Goal: Task Accomplishment & Management: Use online tool/utility

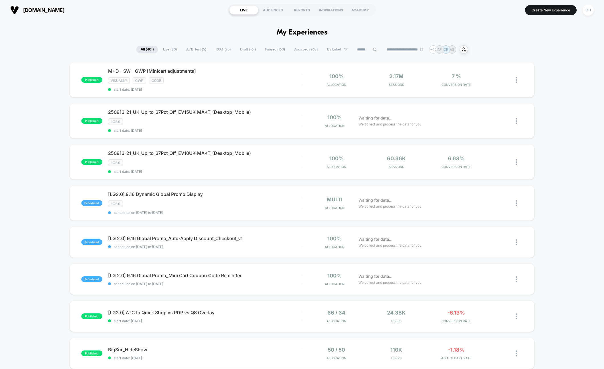
click at [589, 13] on div "OH" at bounding box center [587, 10] width 11 height 11
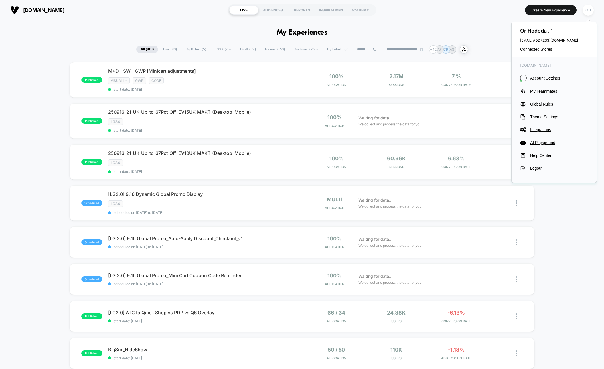
click at [496, 46] on div "**********" at bounding box center [302, 49] width 604 height 8
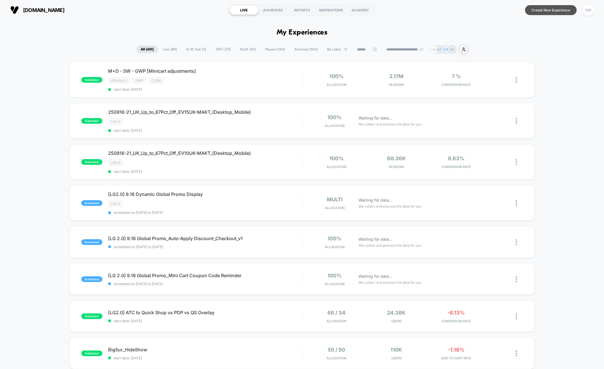
click at [531, 11] on button "Create New Experience" at bounding box center [551, 10] width 52 height 10
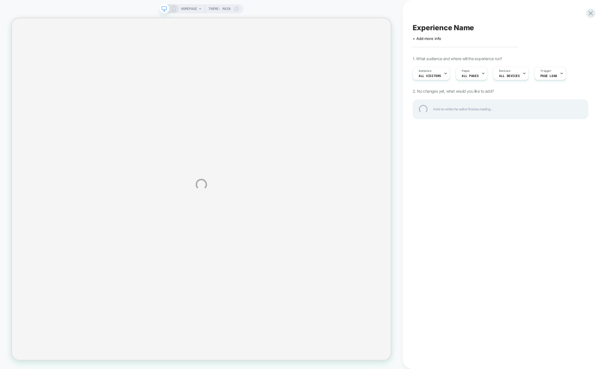
click at [399, 143] on div "HOMEPAGE Theme: MAIN Experience Name Click to edit experience details + Add mor…" at bounding box center [302, 184] width 604 height 369
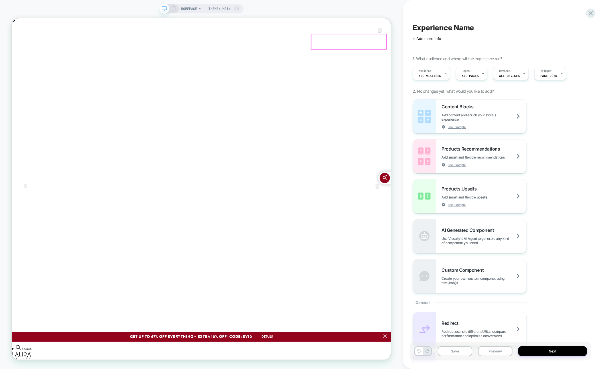
click at [20, 45] on icon "Close" at bounding box center [18, 47] width 4 height 4
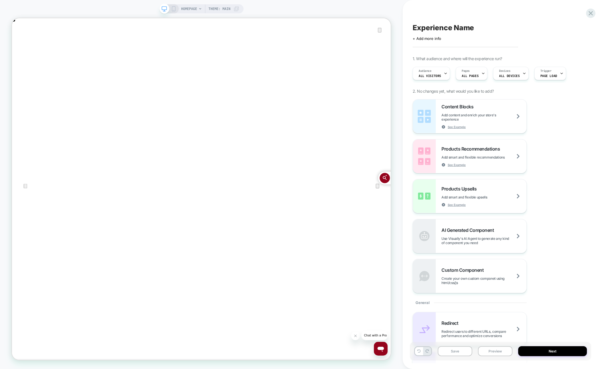
click at [184, 7] on span "HOMEPAGE" at bounding box center [189, 8] width 16 height 9
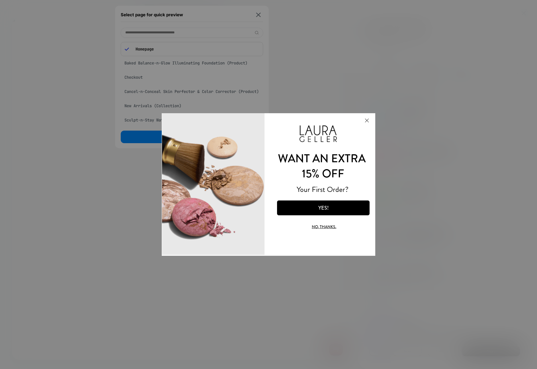
scroll to position [0, 892]
click at [255, 13] on div at bounding box center [268, 184] width 537 height 369
click at [258, 13] on div at bounding box center [268, 184] width 537 height 369
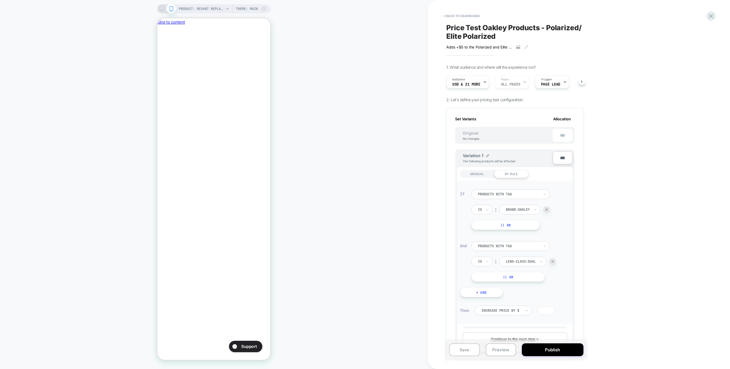
click at [162, 9] on icon at bounding box center [161, 8] width 5 height 5
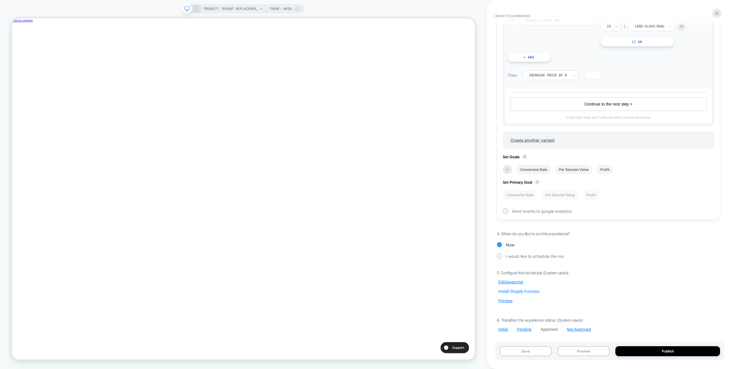
scroll to position [0, 191]
click at [505, 301] on button "Preview" at bounding box center [505, 300] width 18 height 5
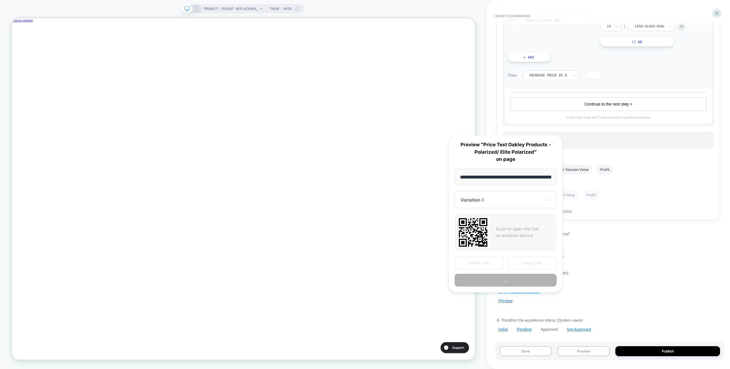
scroll to position [0, 128]
click at [522, 264] on button "Copy Link" at bounding box center [532, 263] width 49 height 13
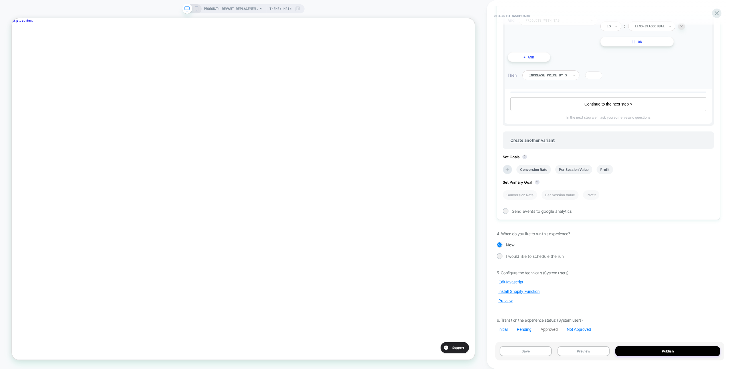
scroll to position [0, 0]
drag, startPoint x: 596, startPoint y: 351, endPoint x: 597, endPoint y: 327, distance: 24.2
click at [596, 351] on button "Preview" at bounding box center [583, 351] width 52 height 10
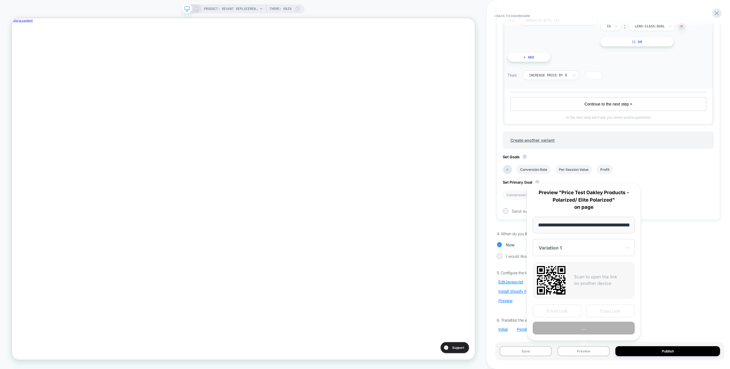
scroll to position [0, 128]
click at [597, 327] on button "..." at bounding box center [583, 328] width 102 height 13
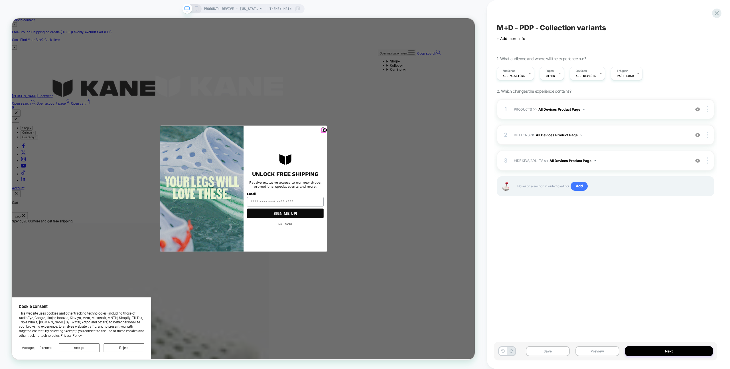
click at [427, 170] on icon "Close dialog" at bounding box center [429, 167] width 6 height 6
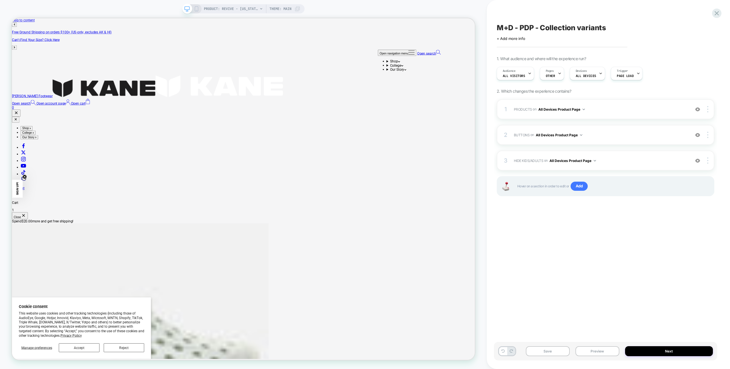
click at [592, 223] on div "M+D - PDP - Collection variants Click to edit experience details + Add more inf…" at bounding box center [605, 184] width 223 height 357
click at [602, 345] on div "Save Preview Next" at bounding box center [605, 351] width 223 height 19
click at [603, 348] on button "Preview" at bounding box center [597, 351] width 44 height 10
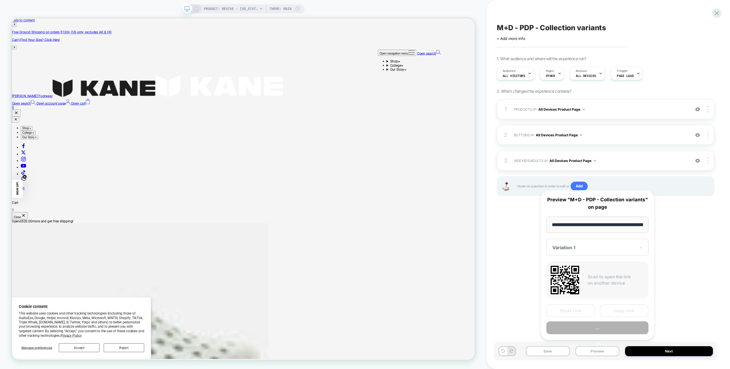
scroll to position [0, 71]
click at [604, 327] on button "Preview" at bounding box center [597, 327] width 102 height 13
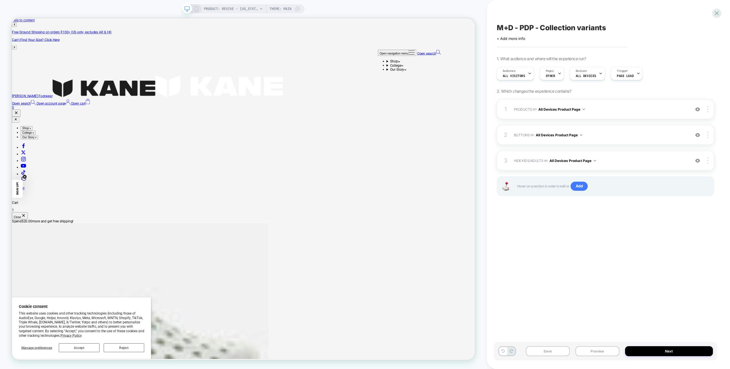
click at [620, 111] on span "PRODUCTS Adding Code Block BEFORE .product .variant-picker__option:has(label.bl…" at bounding box center [600, 109] width 173 height 7
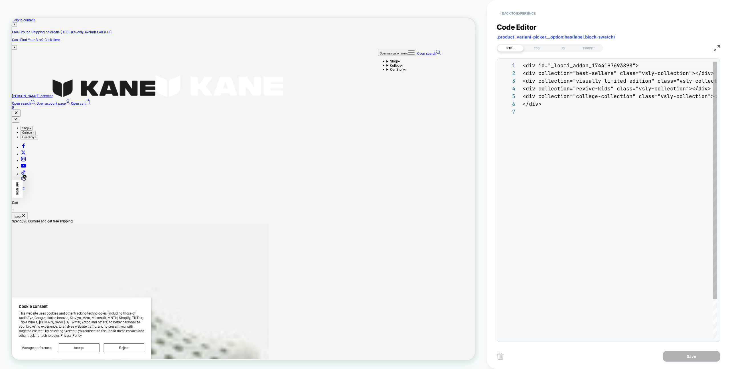
scroll to position [46, 0]
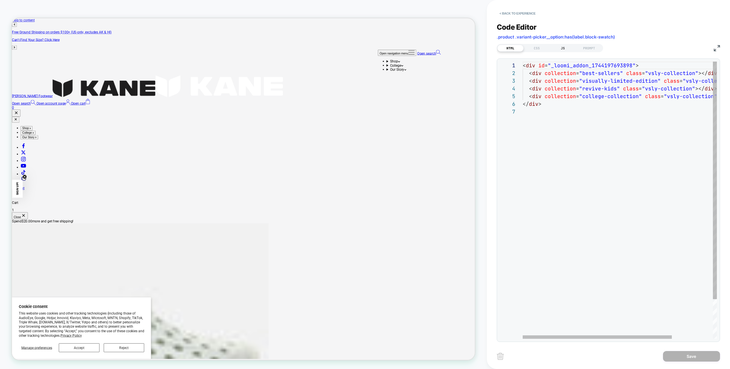
click at [562, 46] on div "JS" at bounding box center [562, 48] width 26 height 7
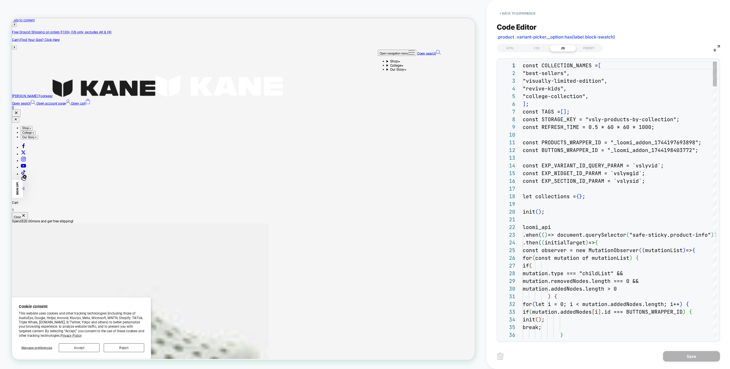
scroll to position [77, 0]
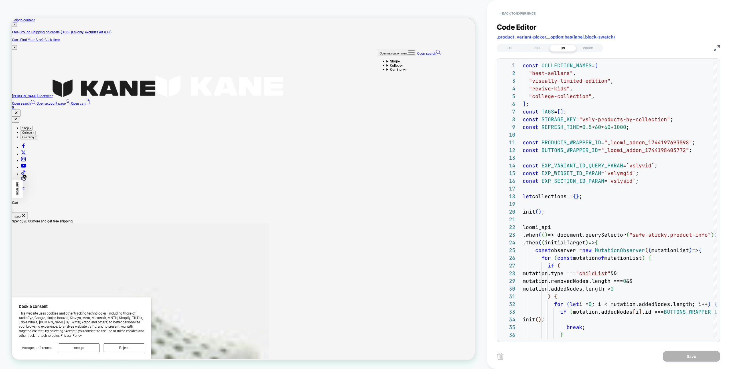
click at [709, 50] on div "HTML CSS JS PROMPT" at bounding box center [607, 47] width 223 height 10
click at [718, 48] on img at bounding box center [716, 48] width 6 height 6
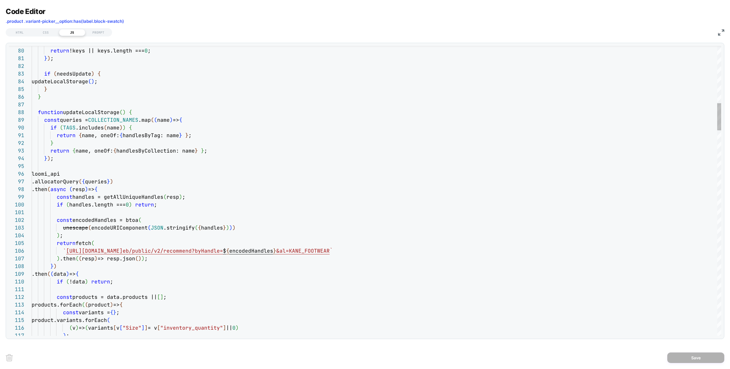
scroll to position [0, 169]
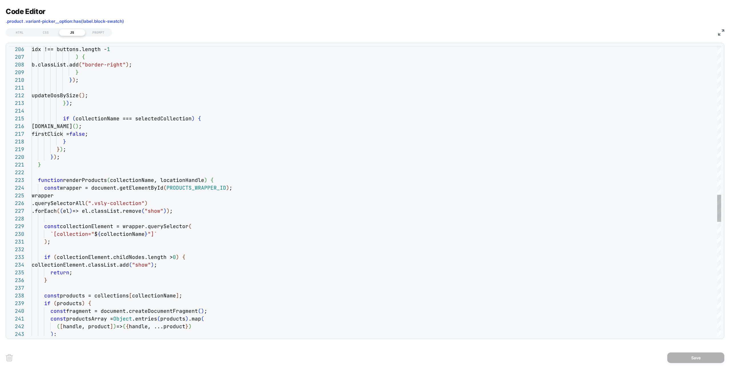
type textarea "**********"
click at [557, 131] on div "idx !== buttons.length - 1 ) { b.classList.add ( "border-right" ) ; } } ) ; upd…" at bounding box center [376, 5] width 689 height 3075
type textarea "*"
type textarea "**********"
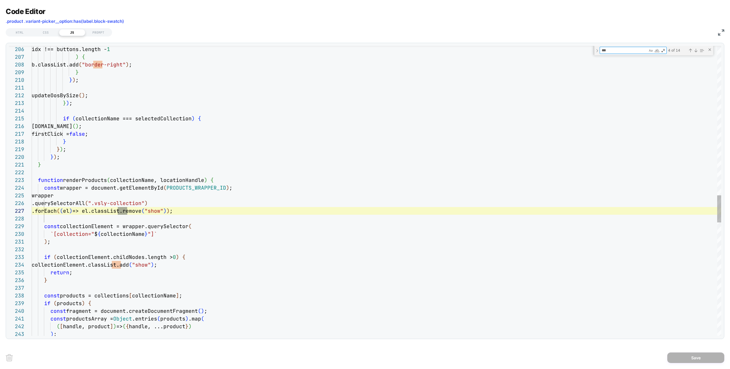
scroll to position [77, 95]
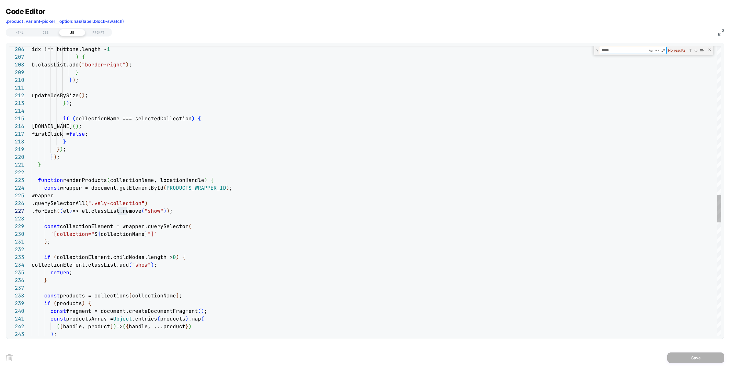
type textarea "******"
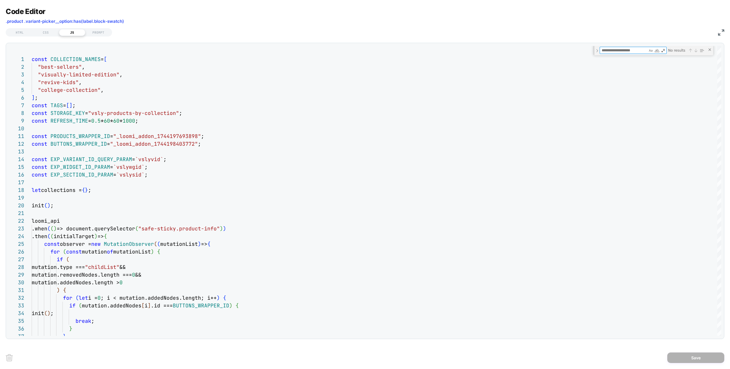
click at [721, 36] on div "HTML CSS JS PROMPT" at bounding box center [365, 32] width 718 height 10
click at [723, 33] on img at bounding box center [721, 32] width 6 height 6
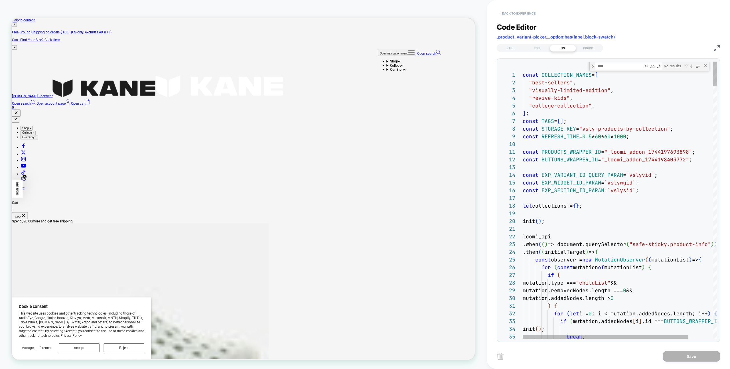
click at [518, 7] on div "< Back to experience" at bounding box center [617, 8] width 243 height 17
click at [518, 10] on button "< Back to experience" at bounding box center [517, 13] width 42 height 9
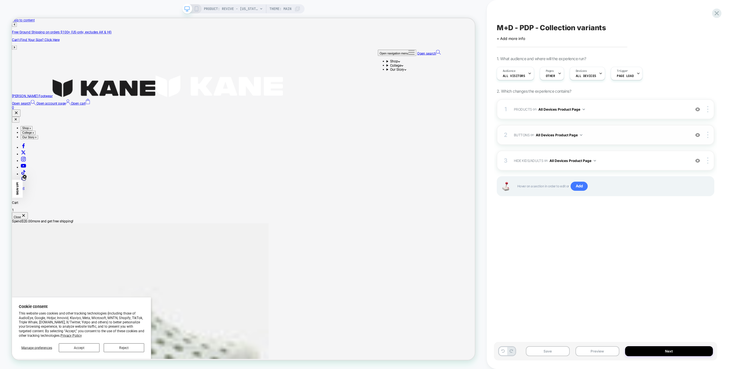
click at [606, 137] on span "BUTTONS Adding Code Block BEFORE .product .product-info__block-item[data-block-…" at bounding box center [600, 134] width 173 height 7
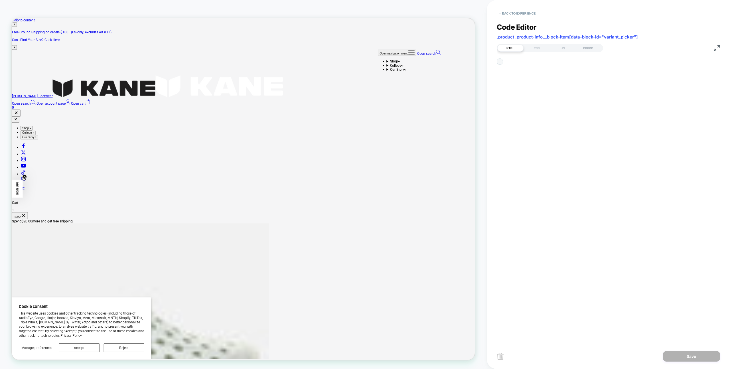
scroll to position [62, 0]
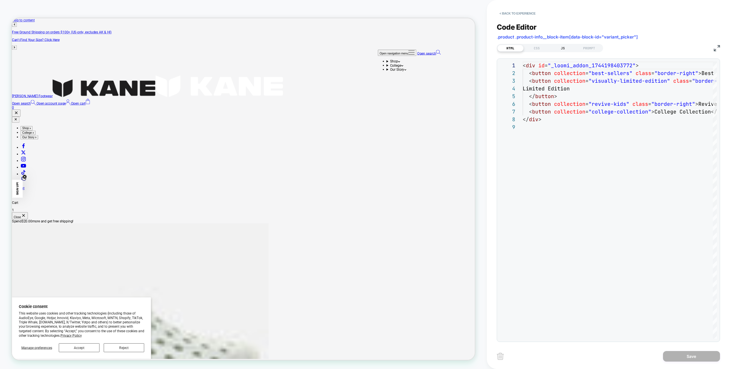
click at [555, 49] on div "JS" at bounding box center [562, 48] width 26 height 7
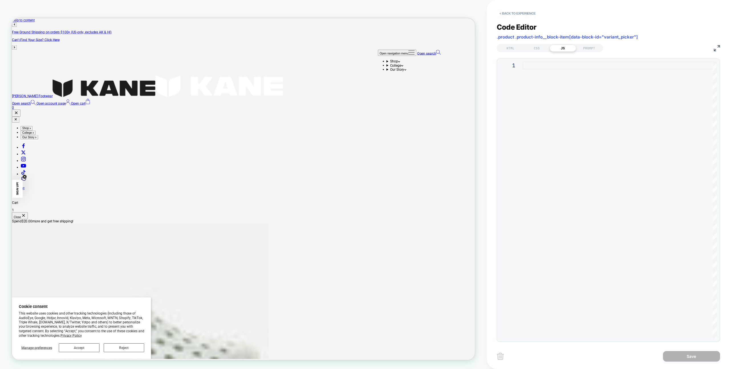
click at [623, 130] on div at bounding box center [619, 200] width 194 height 277
click at [523, 15] on button "< Back to experience" at bounding box center [517, 13] width 42 height 9
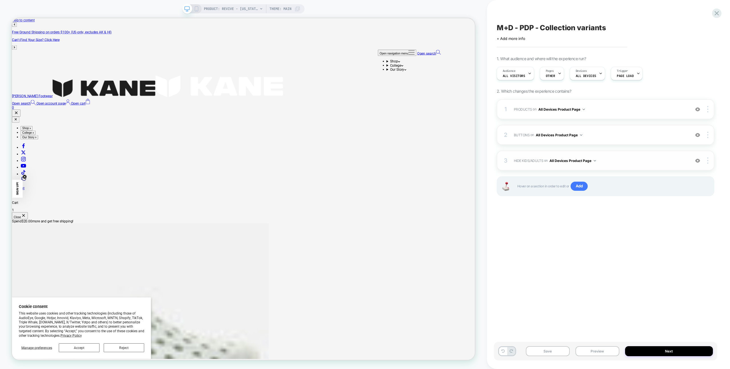
click at [653, 164] on div "3 HIDE KIDS/ADULTS Hiding .mb-6 on All Devices Product Page Add Before Add Afte…" at bounding box center [604, 160] width 217 height 20
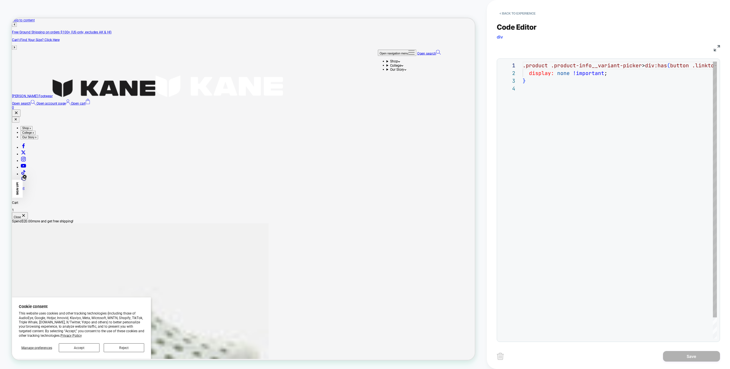
scroll to position [23, 0]
click at [531, 17] on button "< Back to experience" at bounding box center [517, 13] width 42 height 9
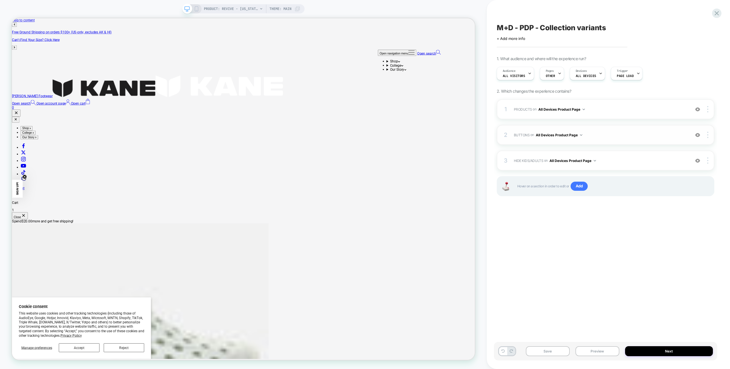
click at [641, 133] on span "BUTTONS Adding Code Block BEFORE .product .product-info__block-item[data-block-…" at bounding box center [600, 134] width 173 height 7
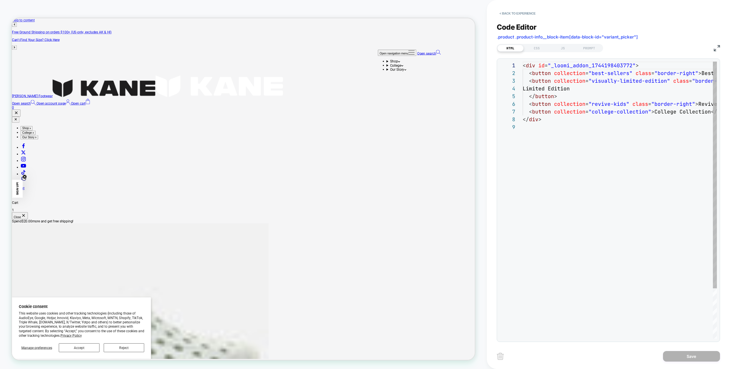
scroll to position [62, 0]
click at [538, 52] on div "**********" at bounding box center [607, 179] width 223 height 326
click at [537, 48] on div "CSS" at bounding box center [536, 48] width 26 height 7
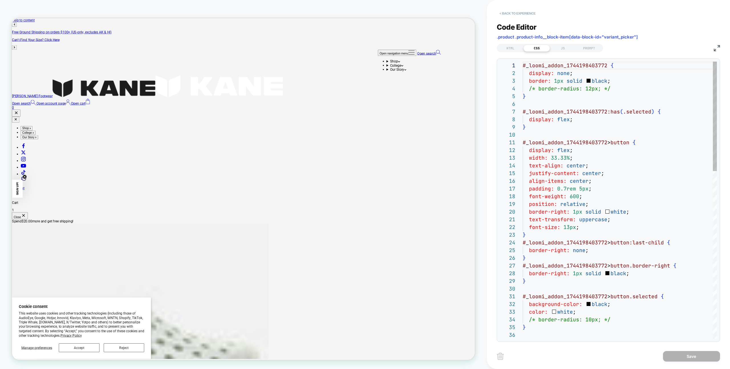
scroll to position [77, 0]
click at [525, 11] on button "< Back to experience" at bounding box center [517, 13] width 42 height 9
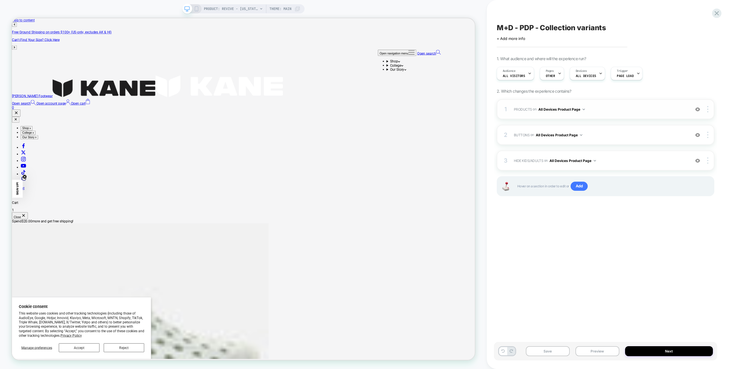
click at [641, 114] on div "1 PRODUCTS Adding Code Block BEFORE .product .variant-picker__option:has(label.…" at bounding box center [604, 109] width 217 height 20
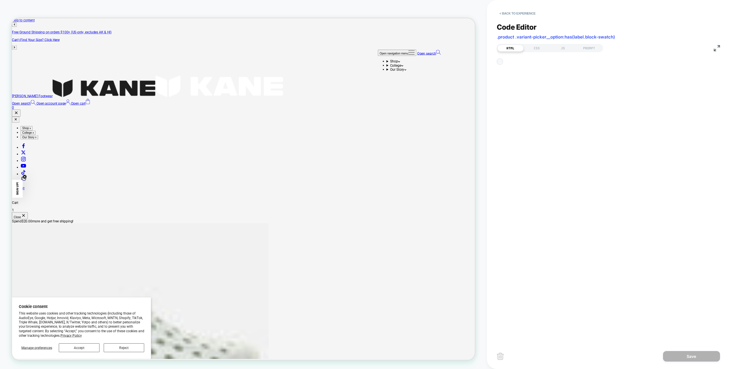
scroll to position [46, 0]
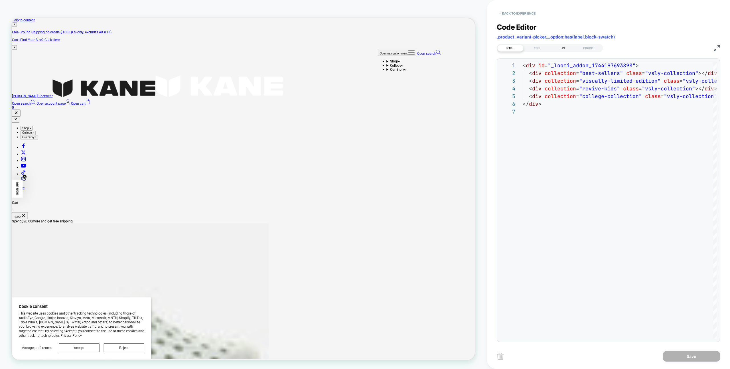
click at [561, 46] on div "JS" at bounding box center [562, 48] width 26 height 7
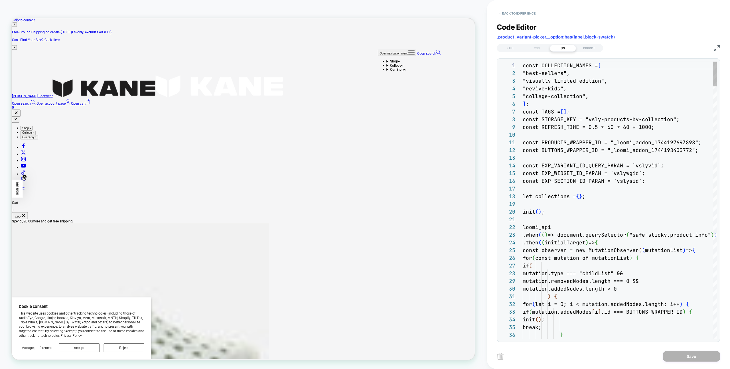
scroll to position [77, 0]
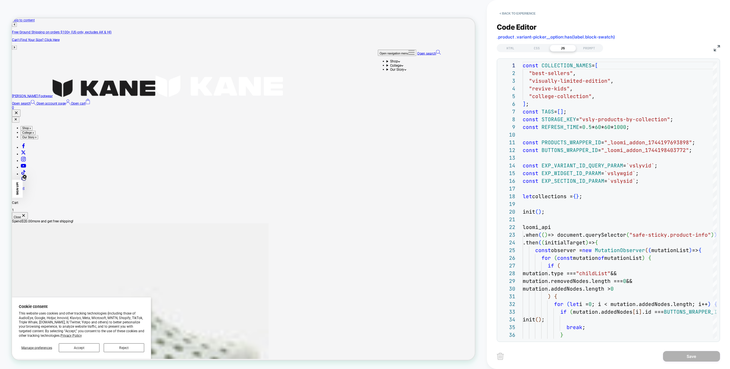
click at [714, 48] on img at bounding box center [716, 48] width 6 height 6
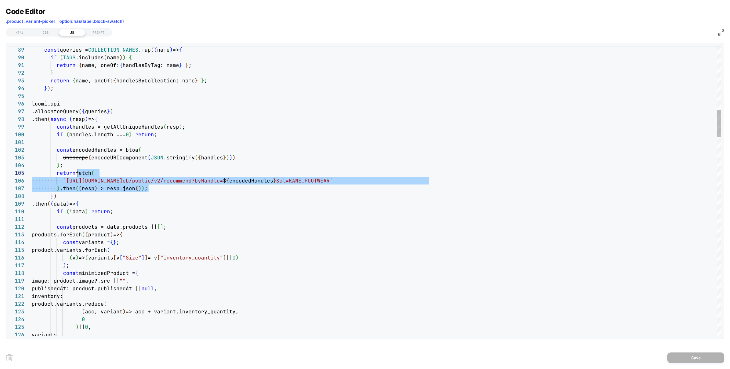
scroll to position [31, 46]
drag, startPoint x: 156, startPoint y: 189, endPoint x: 83, endPoint y: 178, distance: 73.6
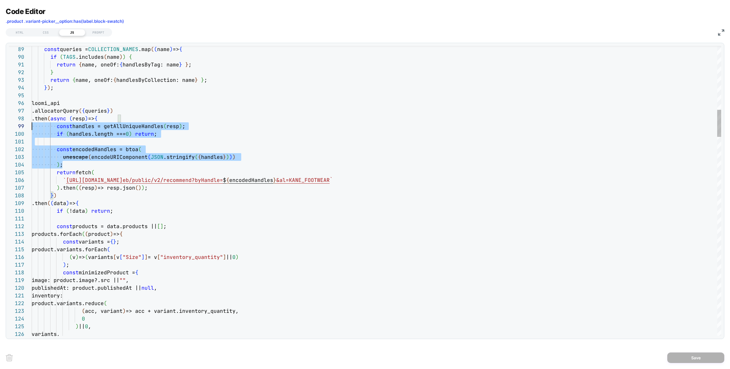
scroll to position [62, 0]
drag, startPoint x: 72, startPoint y: 163, endPoint x: 34, endPoint y: 125, distance: 54.2
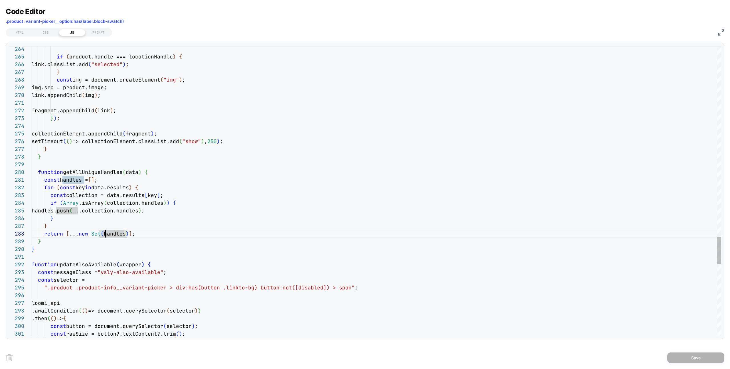
scroll to position [69, 3]
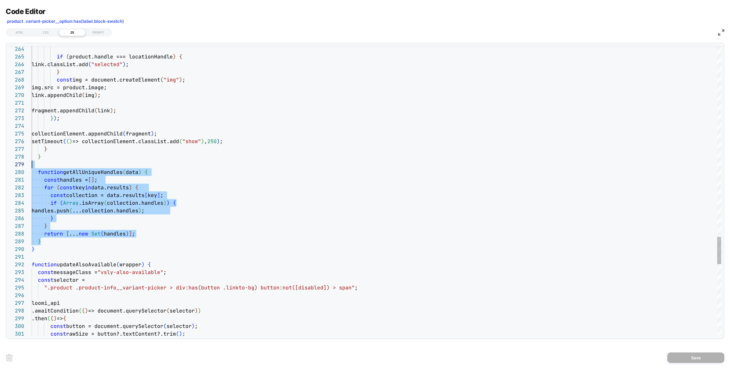
scroll to position [62, 0]
drag, startPoint x: 49, startPoint y: 243, endPoint x: 20, endPoint y: 167, distance: 80.9
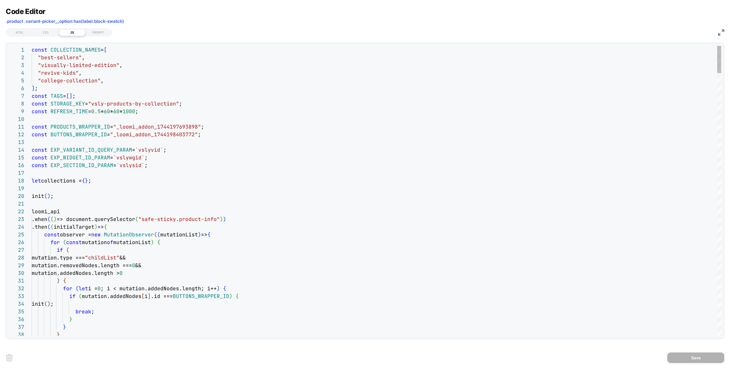
type textarea "**********"
type textarea "*"
type textarea "**********"
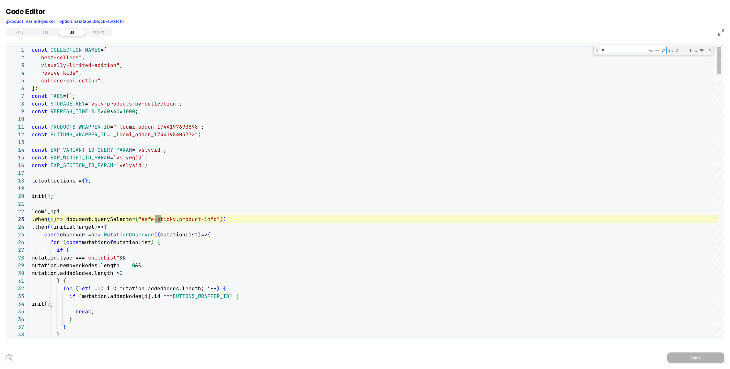
type textarea "***"
type textarea "**********"
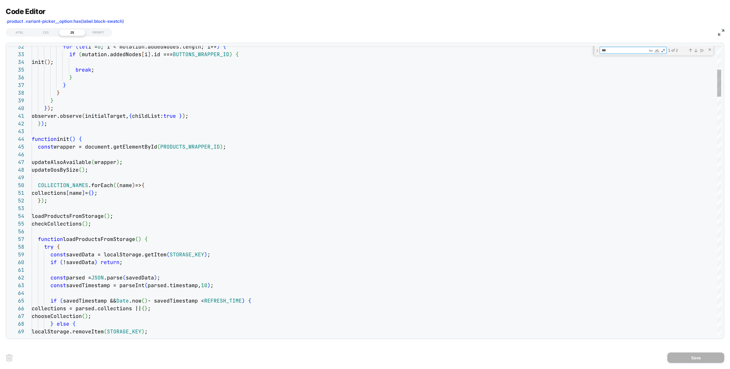
type textarea "***"
type textarea "**********"
type textarea "****"
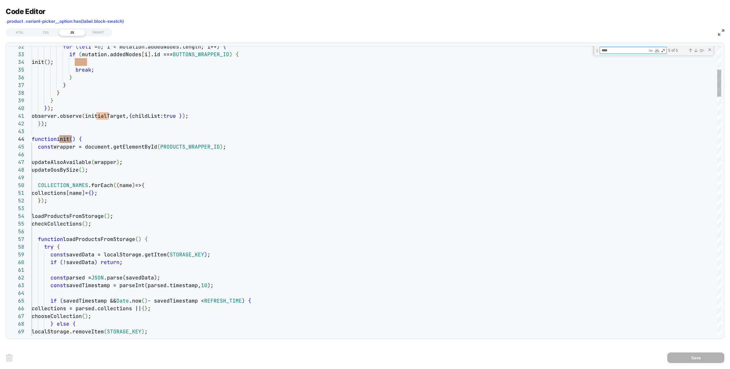
scroll to position [77, 12]
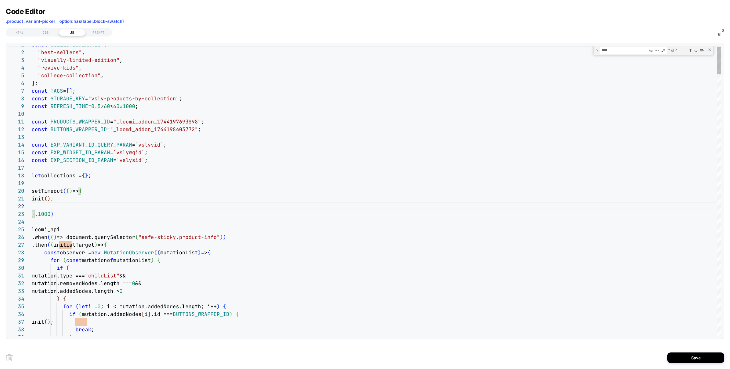
scroll to position [8, 0]
type textarea "**********"
click at [688, 363] on div "Save" at bounding box center [365, 357] width 718 height 23
drag, startPoint x: 687, startPoint y: 359, endPoint x: 661, endPoint y: 357, distance: 25.7
click at [687, 359] on button "Save" at bounding box center [695, 357] width 57 height 11
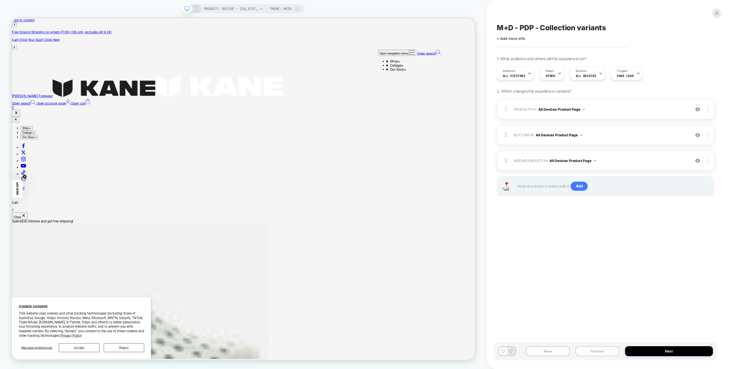
click at [605, 353] on button "Preview" at bounding box center [597, 351] width 44 height 10
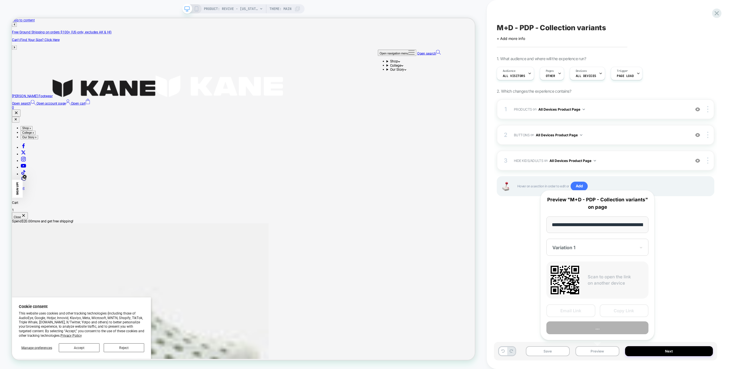
scroll to position [0, 71]
click at [604, 335] on div "**********" at bounding box center [597, 265] width 114 height 150
click at [604, 333] on button "Preview" at bounding box center [597, 327] width 102 height 13
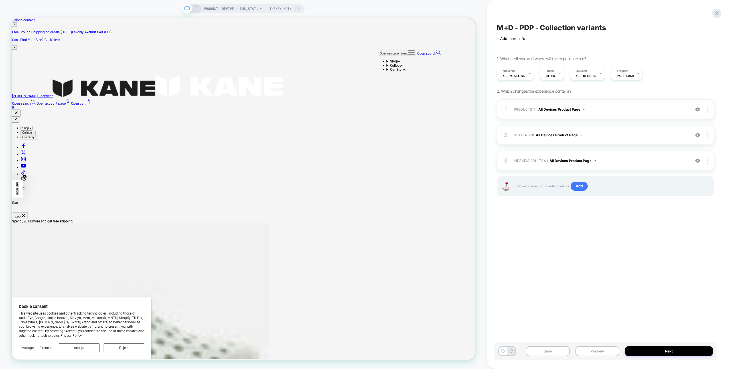
click at [604, 103] on div "1 PRODUCTS Adding Code Block BEFORE .product .variant-picker__option:has(label.…" at bounding box center [604, 109] width 217 height 20
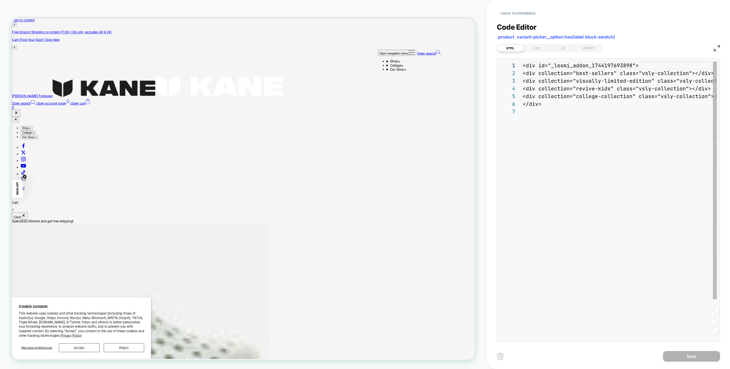
scroll to position [46, 0]
click at [558, 47] on div "JS" at bounding box center [562, 48] width 26 height 7
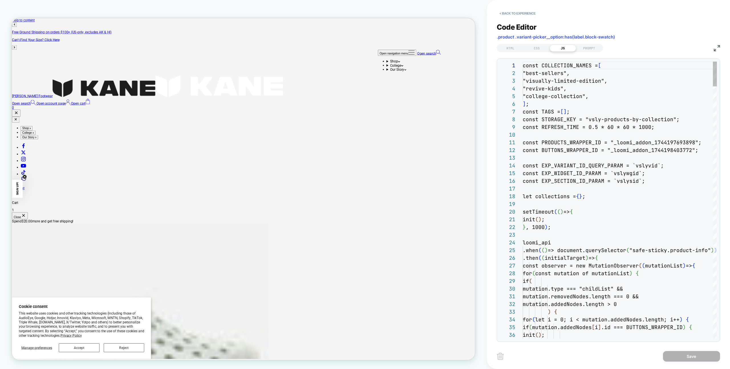
scroll to position [77, 0]
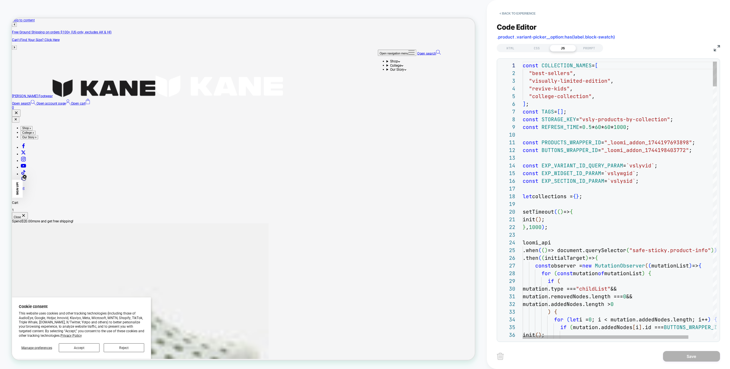
type textarea "**********"
drag, startPoint x: 676, startPoint y: 356, endPoint x: 673, endPoint y: 356, distance: 3.4
click at [676, 356] on button "Save" at bounding box center [691, 356] width 57 height 11
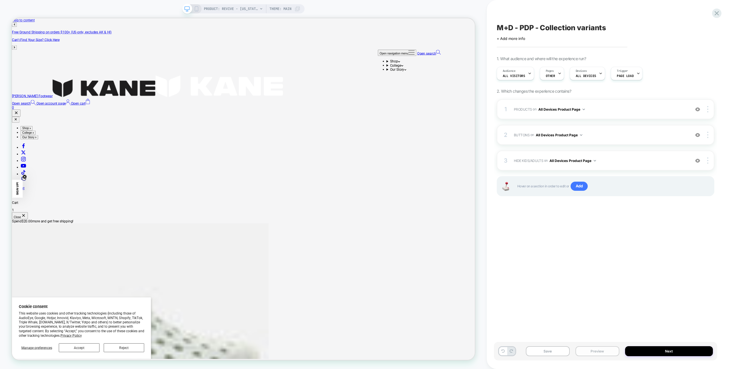
click at [590, 351] on button "Preview" at bounding box center [597, 351] width 44 height 10
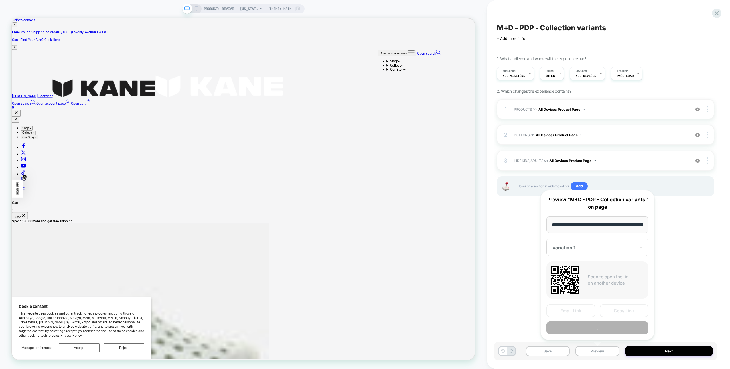
scroll to position [0, 71]
click at [588, 328] on button "Preview" at bounding box center [597, 327] width 102 height 13
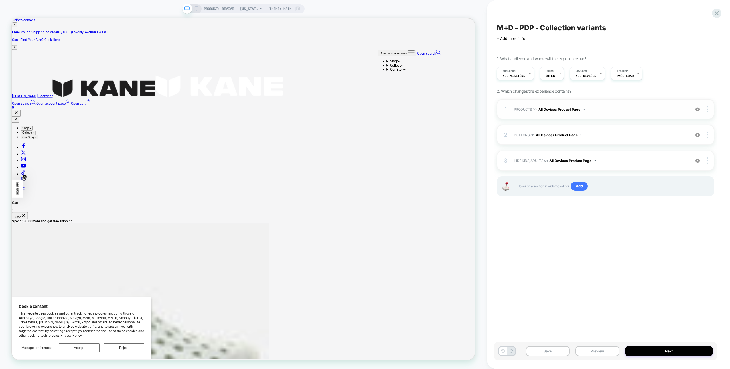
click at [633, 111] on span "PRODUCTS Adding Code Block BEFORE .product .variant-picker__option:has(label.bl…" at bounding box center [600, 109] width 173 height 7
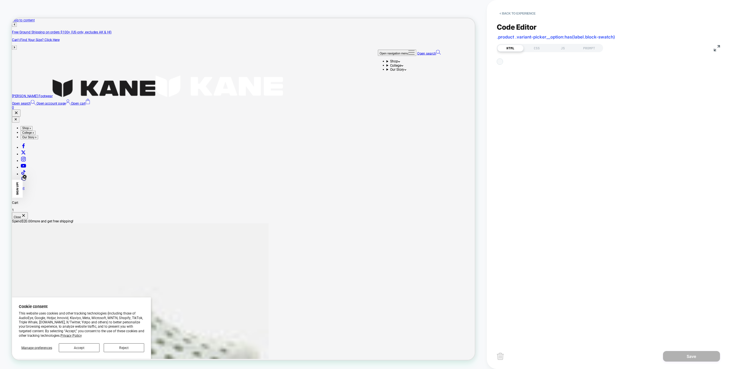
scroll to position [46, 0]
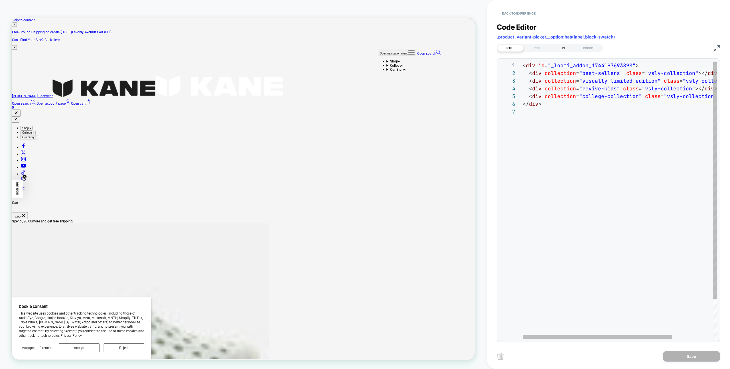
click at [562, 46] on div "JS" at bounding box center [562, 48] width 26 height 7
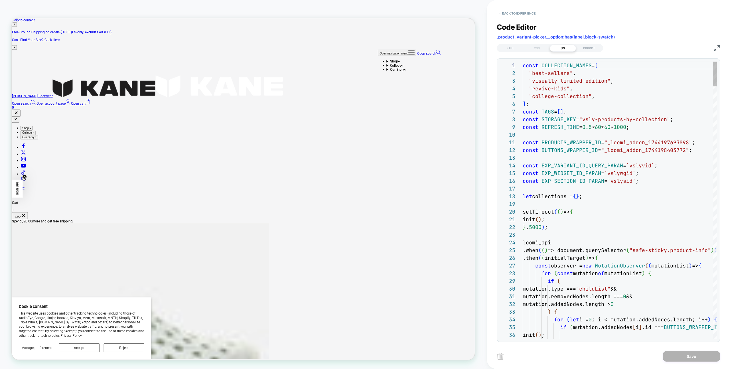
scroll to position [77, 0]
click at [715, 52] on div "Code Editor .product .variant-picker__option:has(label.block-swatch) HTML CSS J…" at bounding box center [607, 179] width 223 height 326
click at [714, 51] on img at bounding box center [716, 48] width 6 height 6
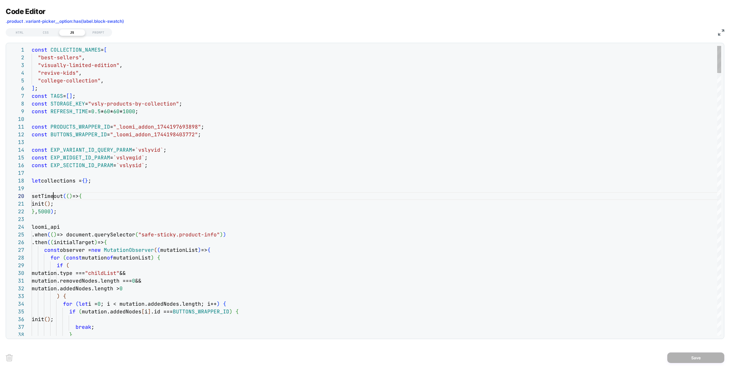
type textarea "**********"
click at [662, 354] on div "Save" at bounding box center [365, 357] width 718 height 23
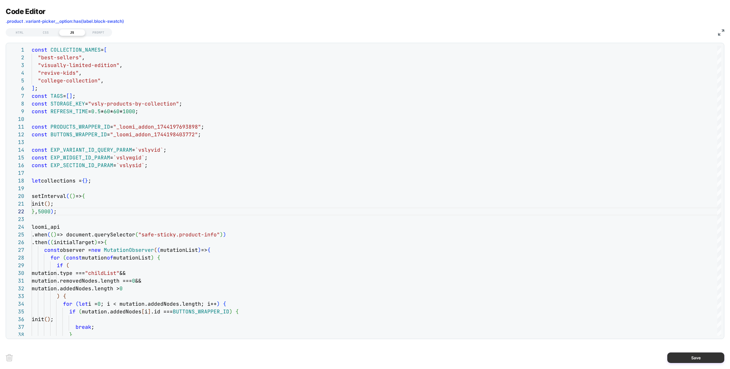
click at [667, 354] on button "Save" at bounding box center [695, 357] width 57 height 11
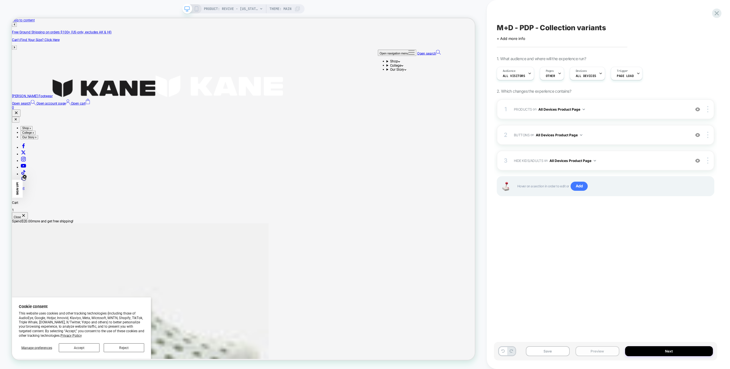
click at [580, 353] on button "Preview" at bounding box center [597, 351] width 44 height 10
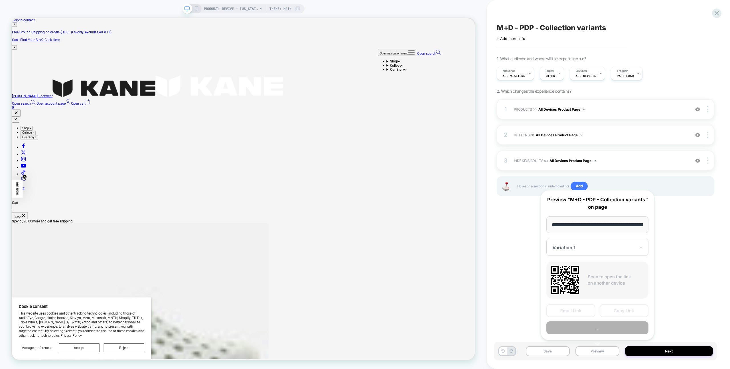
scroll to position [0, 0]
click at [578, 326] on button "..." at bounding box center [597, 327] width 102 height 13
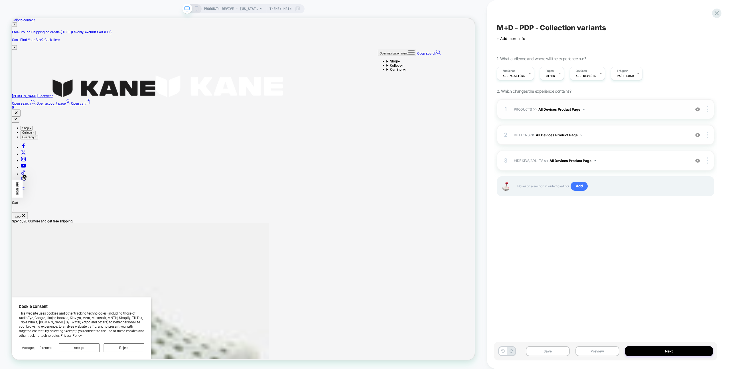
click at [629, 101] on div "1 PRODUCTS Adding Code Block BEFORE .product .variant-picker__option:has(label.…" at bounding box center [604, 109] width 217 height 20
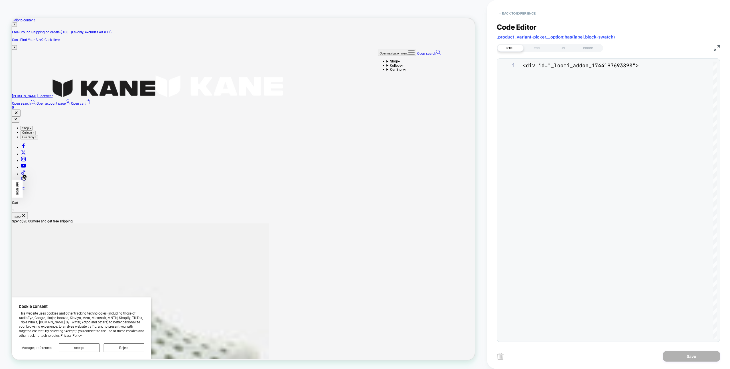
scroll to position [46, 0]
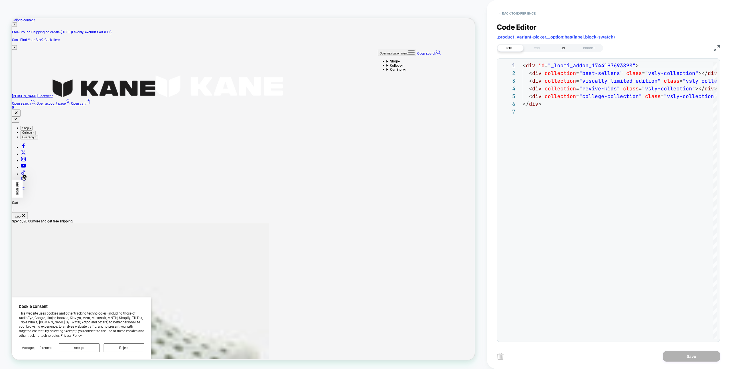
click at [563, 50] on div "JS" at bounding box center [562, 48] width 26 height 7
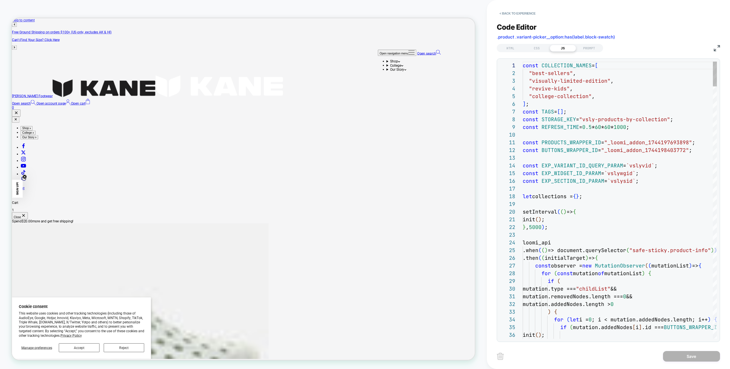
scroll to position [77, 0]
click at [559, 227] on div "} , 5000 ) ;" at bounding box center [639, 227] width 235 height 8
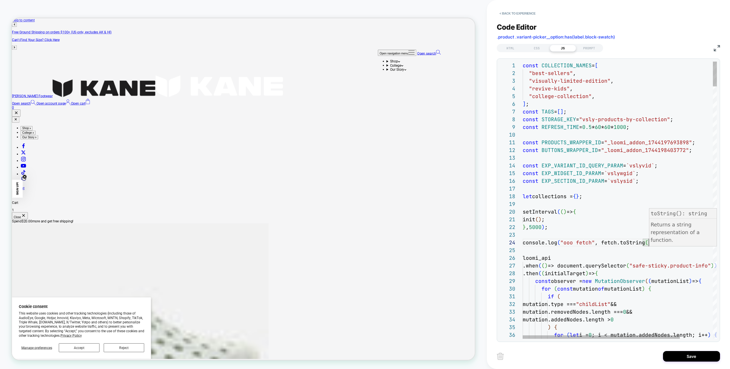
scroll to position [23, 126]
type textarea "**********"
drag, startPoint x: 671, startPoint y: 347, endPoint x: 673, endPoint y: 350, distance: 3.7
click at [671, 347] on div "< Back to experience Code Editor .product .variant-picker__option:has(label.blo…" at bounding box center [607, 184] width 223 height 369
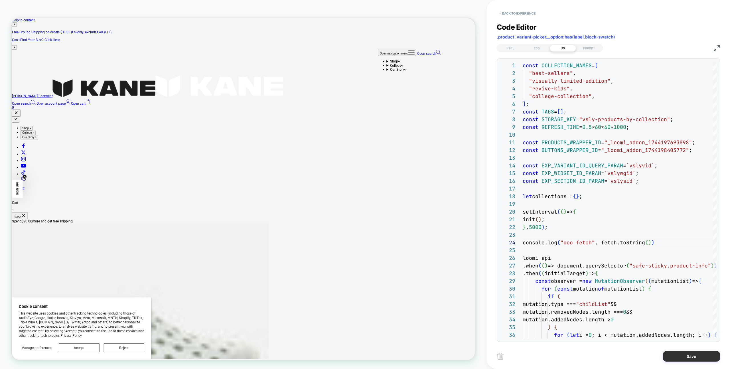
click at [674, 354] on button "Save" at bounding box center [691, 356] width 57 height 11
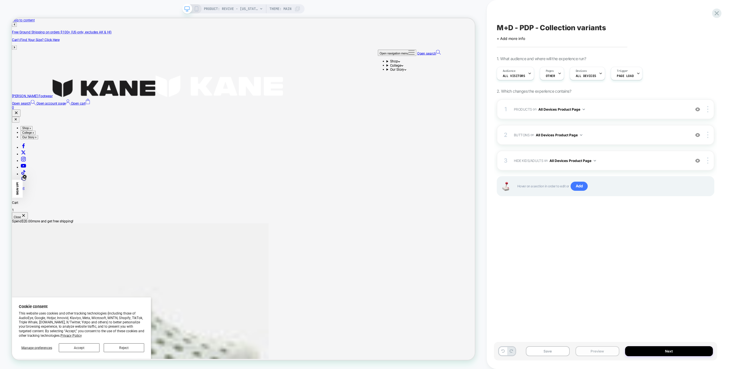
drag, startPoint x: 598, startPoint y: 353, endPoint x: 598, endPoint y: 349, distance: 3.7
click at [598, 353] on button "Preview" at bounding box center [597, 351] width 44 height 10
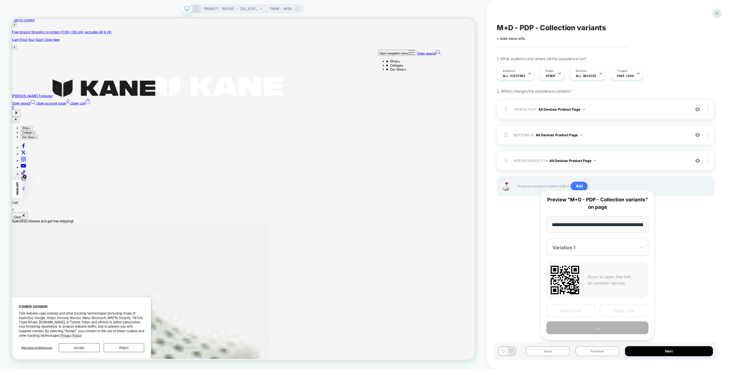
scroll to position [0, 71]
click at [595, 325] on button "Preview" at bounding box center [597, 327] width 102 height 13
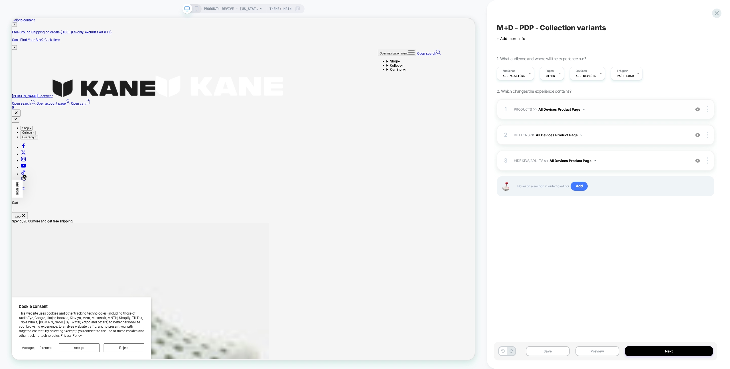
click at [615, 111] on span "PRODUCTS Adding Code Block BEFORE .product .variant-picker__option:has(label.bl…" at bounding box center [600, 109] width 173 height 7
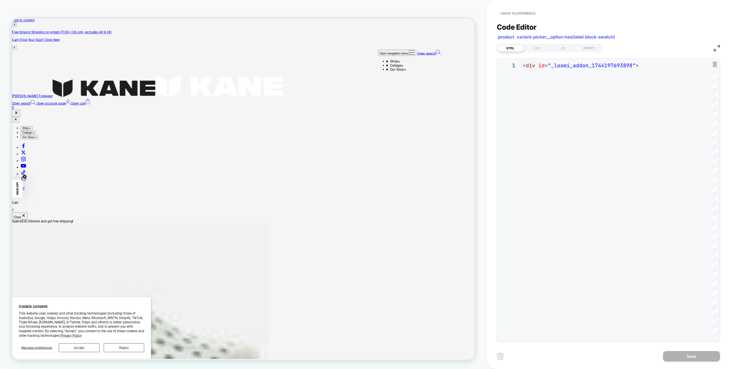
scroll to position [46, 0]
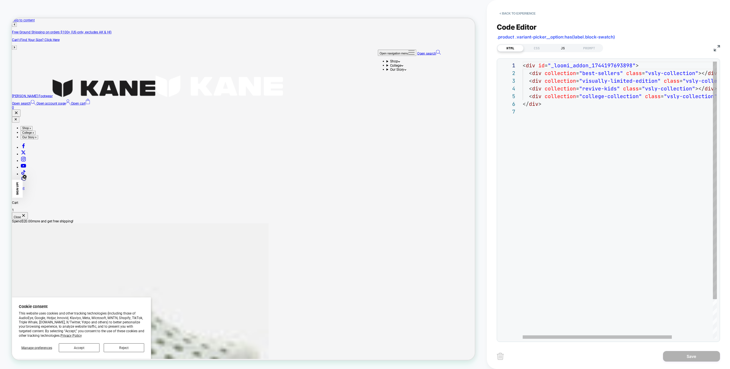
click at [558, 48] on div "JS" at bounding box center [562, 48] width 26 height 7
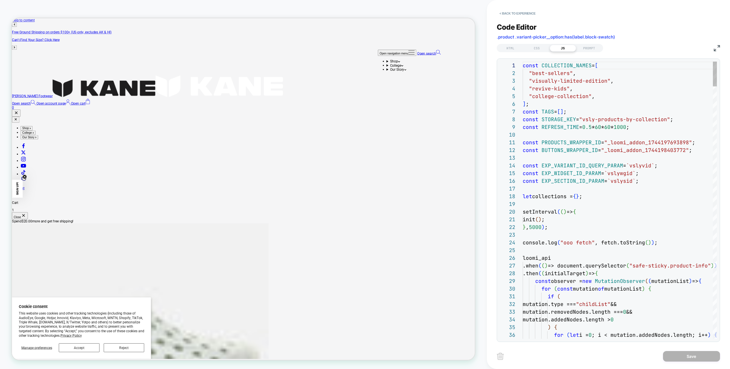
scroll to position [77, 0]
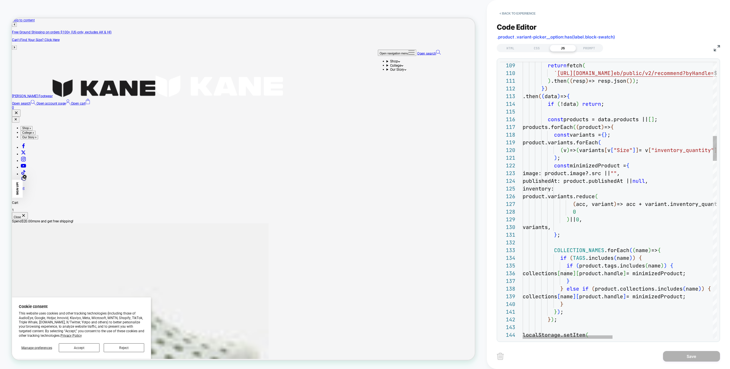
type textarea "**********"
type textarea "*"
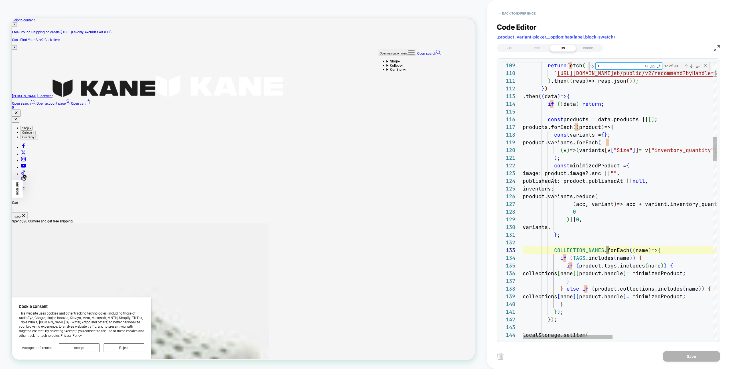
type textarea "**********"
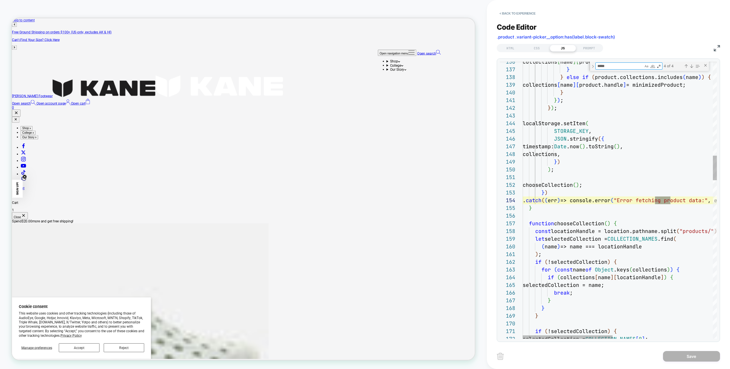
scroll to position [77, 148]
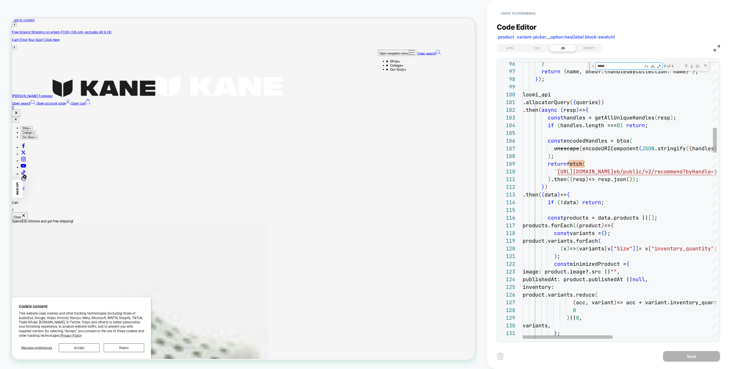
type textarea "*****"
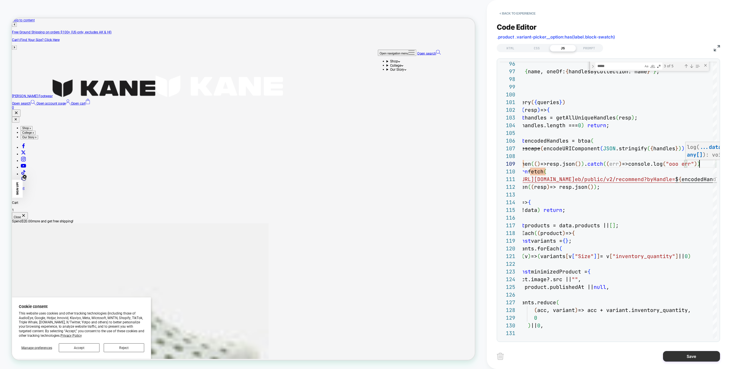
scroll to position [62, 215]
type textarea "**********"
click at [705, 353] on button "Save" at bounding box center [691, 356] width 57 height 11
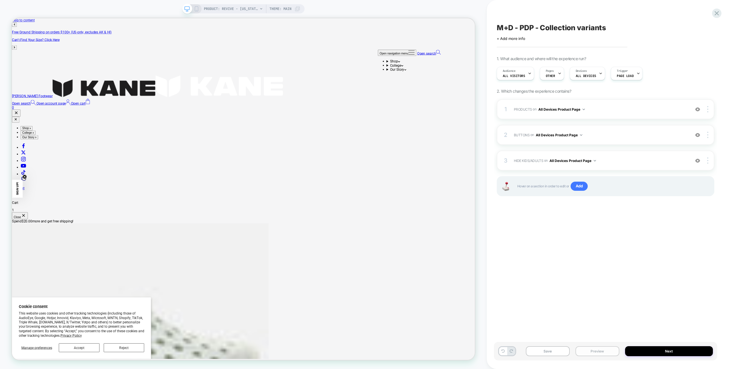
click at [611, 346] on div "Save Preview Next" at bounding box center [605, 351] width 223 height 19
click at [610, 348] on button "Preview" at bounding box center [597, 351] width 44 height 10
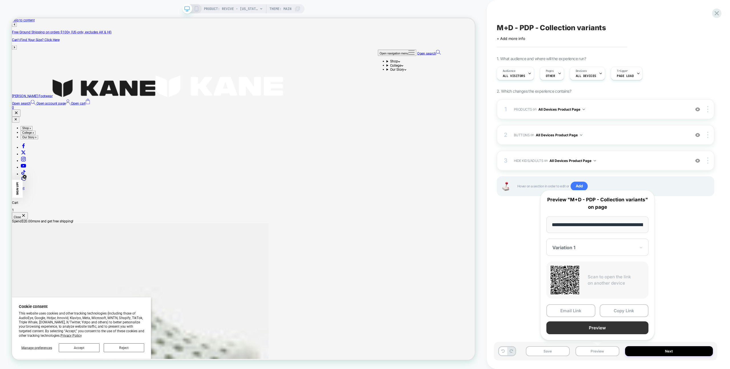
scroll to position [0, 71]
click at [609, 333] on button "Preview" at bounding box center [597, 327] width 102 height 13
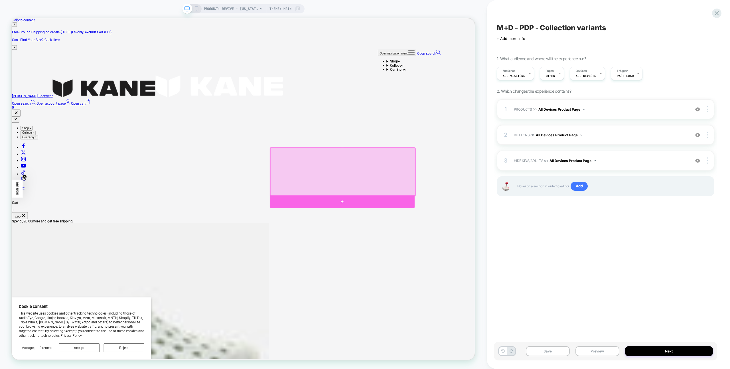
click at [531, 260] on div at bounding box center [452, 262] width 193 height 17
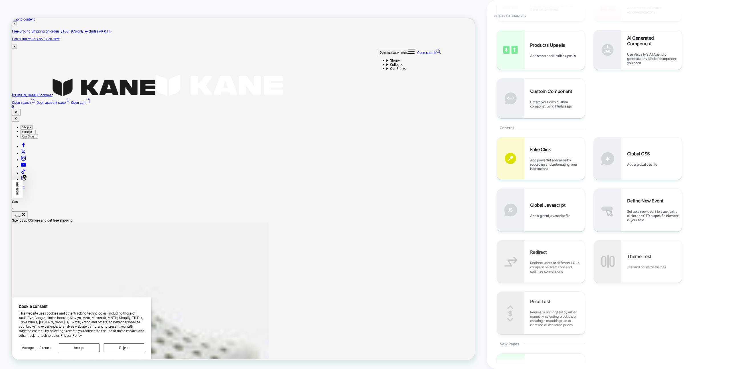
scroll to position [0, 0]
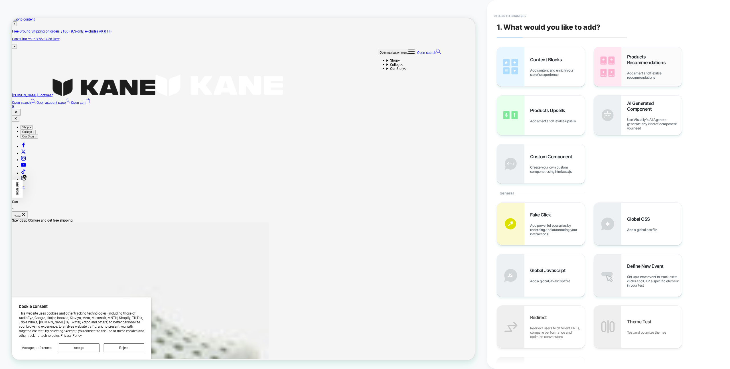
click at [601, 72] on img at bounding box center [607, 66] width 27 height 39
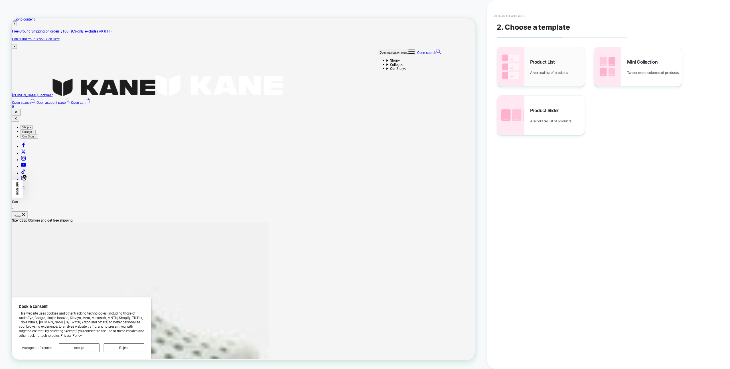
click at [551, 79] on div "Product List A vertical list of products" at bounding box center [541, 66] width 88 height 39
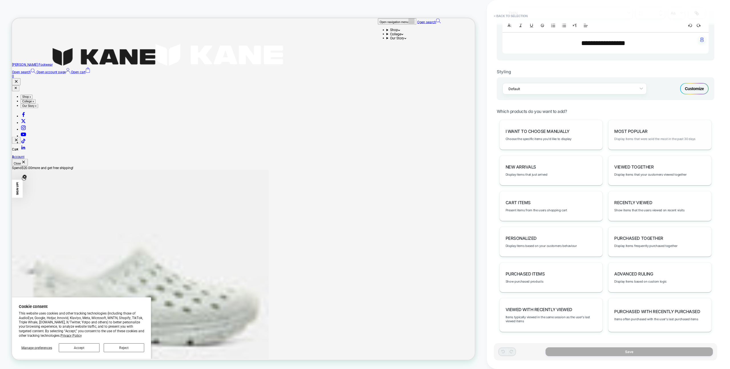
scroll to position [72, 0]
drag, startPoint x: 623, startPoint y: 137, endPoint x: 623, endPoint y: 142, distance: 5.2
click at [623, 137] on span "Display items that were sold the most in the past 30 days" at bounding box center [654, 139] width 81 height 4
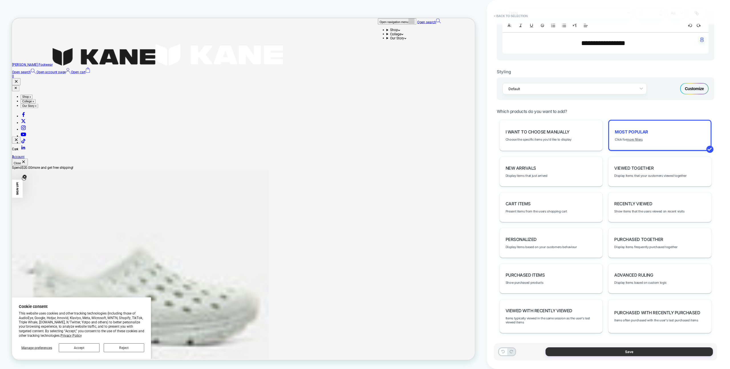
click at [605, 353] on button "Save" at bounding box center [628, 351] width 167 height 9
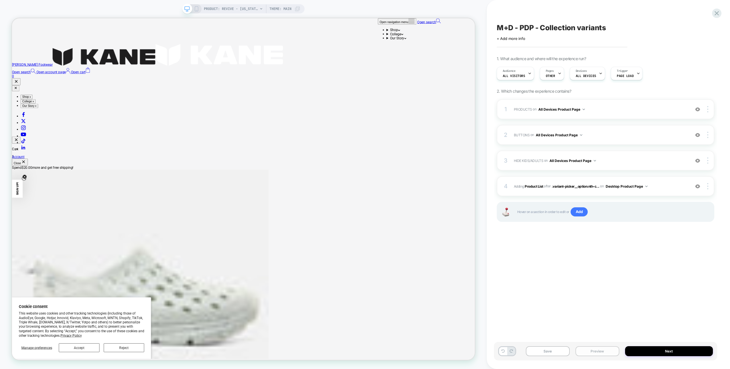
drag, startPoint x: 584, startPoint y: 352, endPoint x: 584, endPoint y: 348, distance: 3.5
click at [584, 352] on button "Preview" at bounding box center [597, 351] width 44 height 10
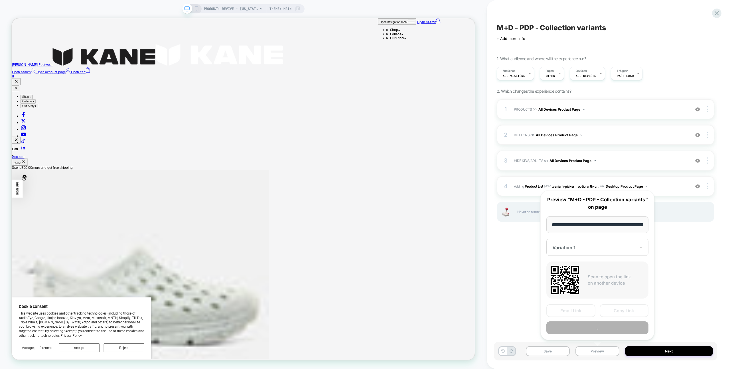
scroll to position [0, 0]
click at [587, 330] on button "..." at bounding box center [597, 327] width 102 height 13
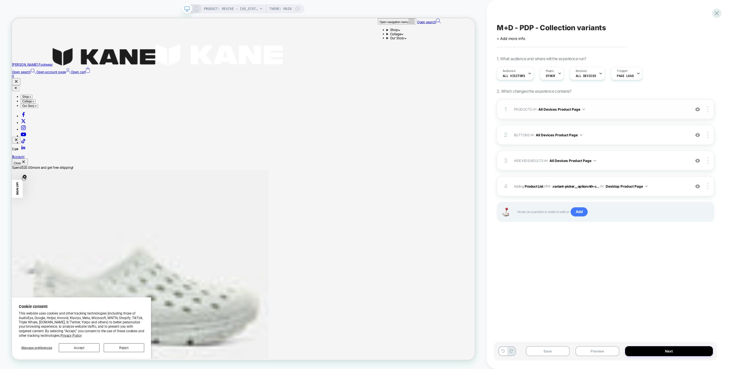
click at [624, 110] on span "PRODUCTS Adding Code Block BEFORE .product .variant-picker__option:has(label.bl…" at bounding box center [600, 109] width 173 height 7
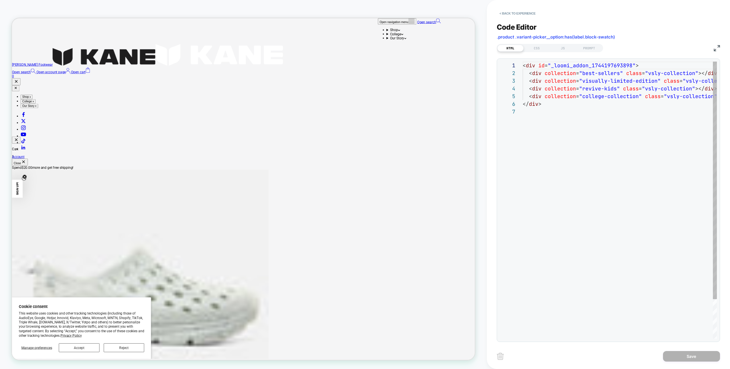
scroll to position [46, 0]
click at [560, 51] on div "JS" at bounding box center [562, 48] width 26 height 7
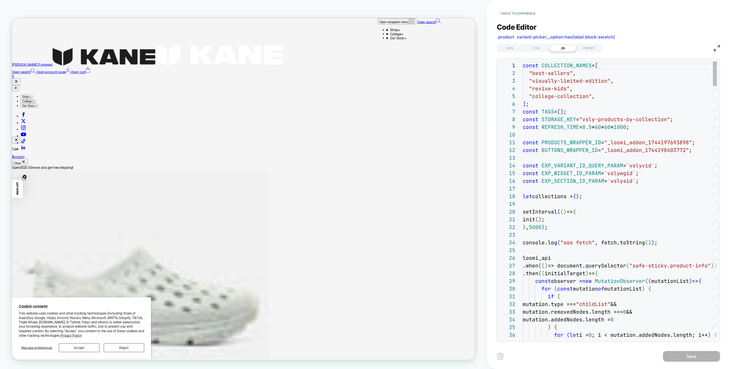
click at [561, 46] on div "JS" at bounding box center [562, 48] width 26 height 7
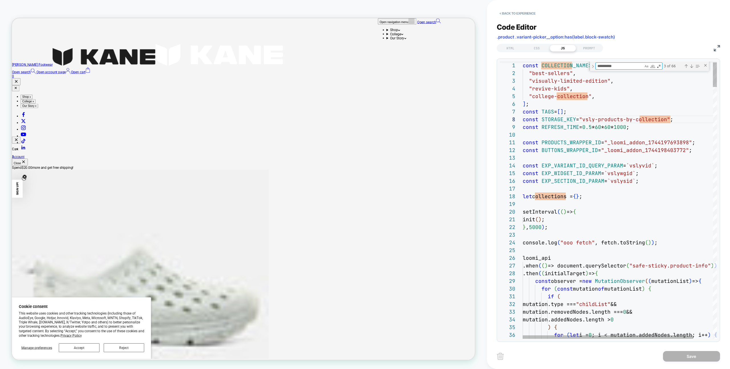
type textarea "*"
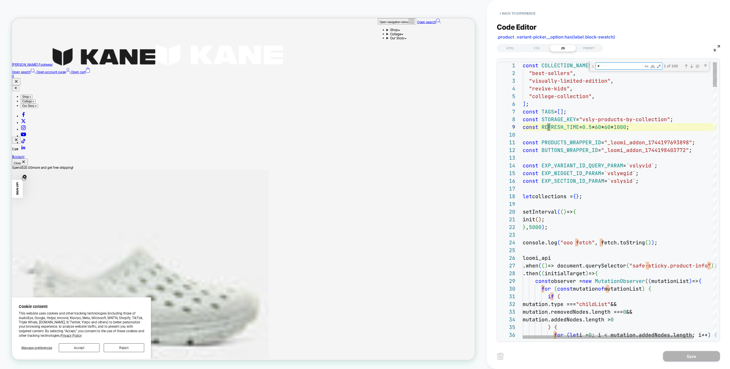
type textarea "**********"
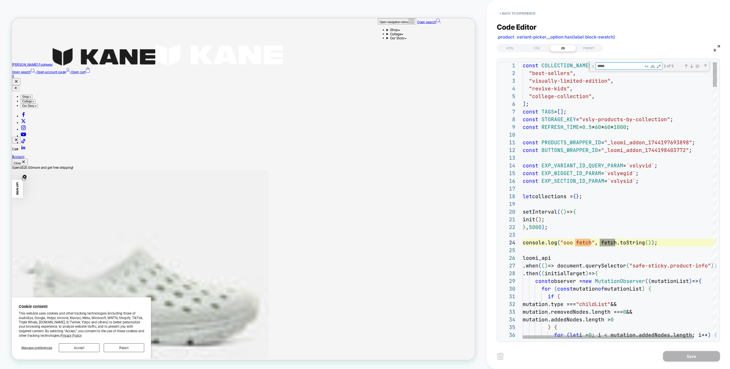
scroll to position [77, 92]
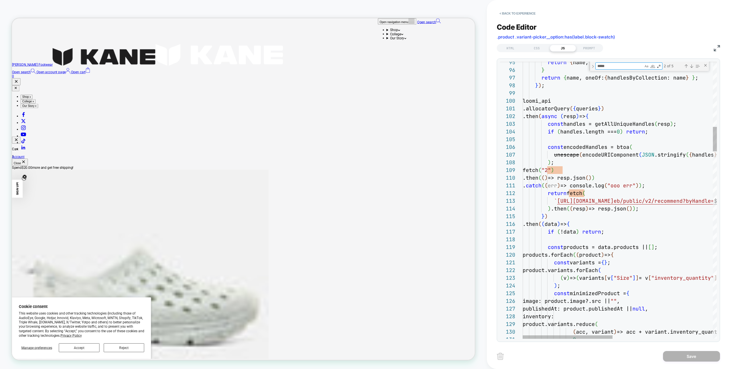
type textarea "*****"
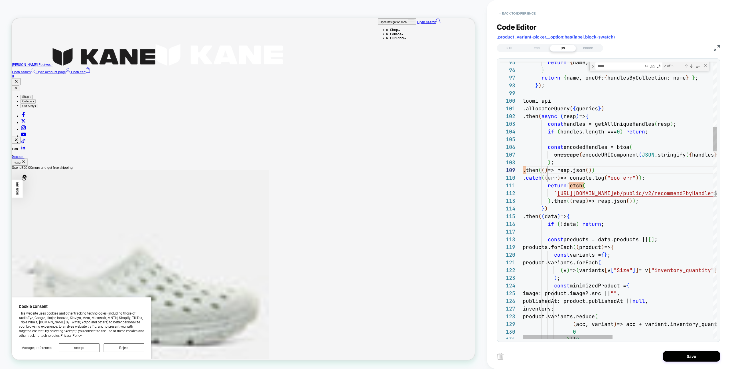
scroll to position [62, 0]
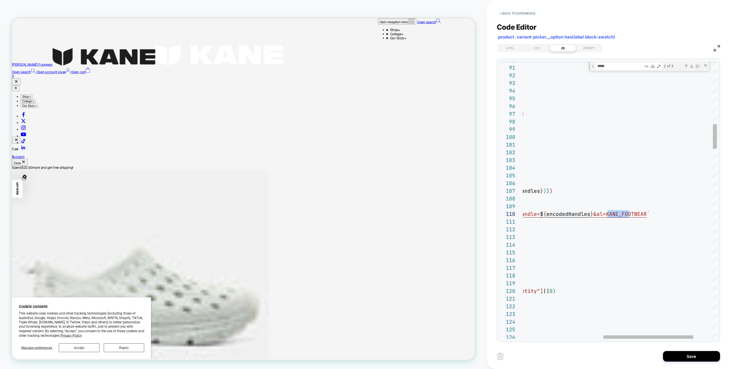
scroll to position [69, 274]
drag, startPoint x: 607, startPoint y: 216, endPoint x: 624, endPoint y: 215, distance: 16.2
type textarea "**********"
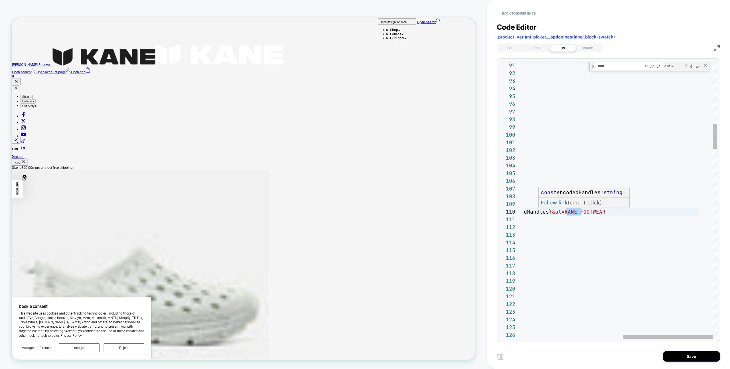
scroll to position [0, 117]
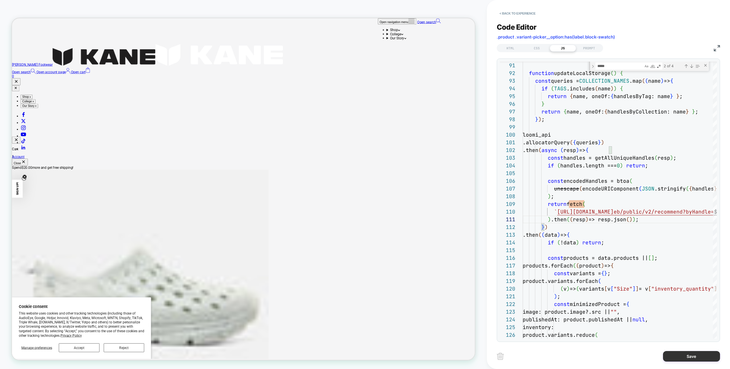
click at [693, 354] on button "Save" at bounding box center [691, 356] width 57 height 11
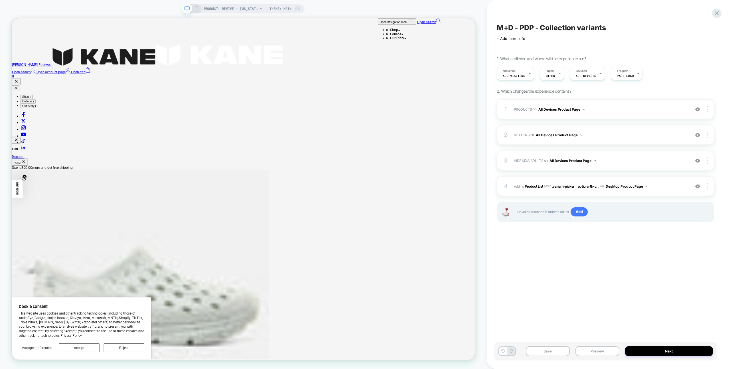
drag, startPoint x: 604, startPoint y: 350, endPoint x: 604, endPoint y: 339, distance: 11.7
click at [604, 350] on button "Preview" at bounding box center [597, 351] width 44 height 10
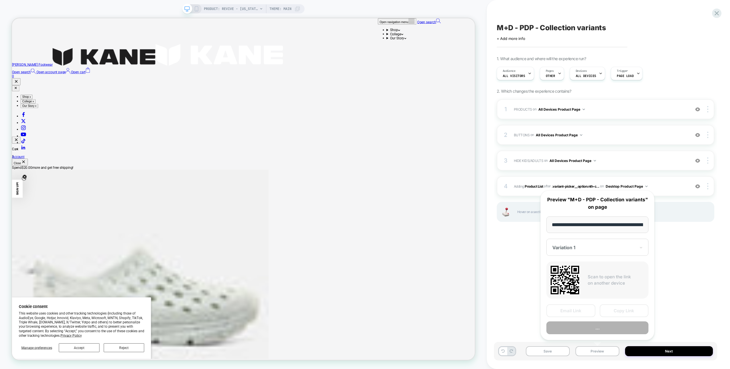
scroll to position [0, 71]
click at [599, 329] on button "..." at bounding box center [597, 327] width 102 height 13
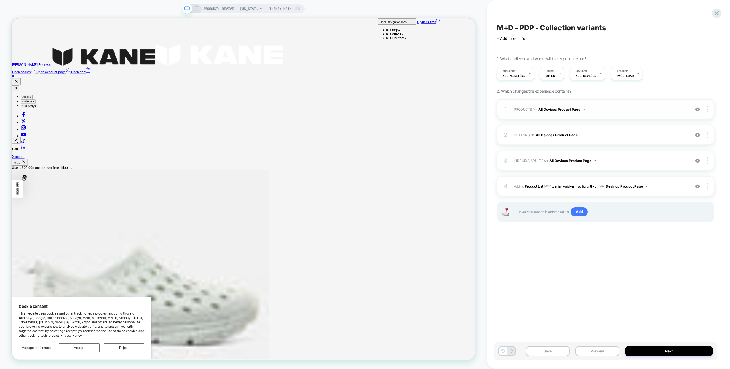
click at [629, 104] on div "1 PRODUCTS Adding Code Block BEFORE .product .variant-picker__option:has(label.…" at bounding box center [604, 109] width 217 height 20
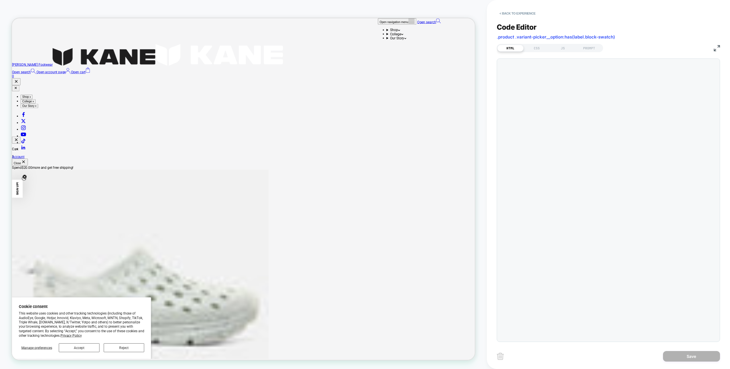
scroll to position [46, 0]
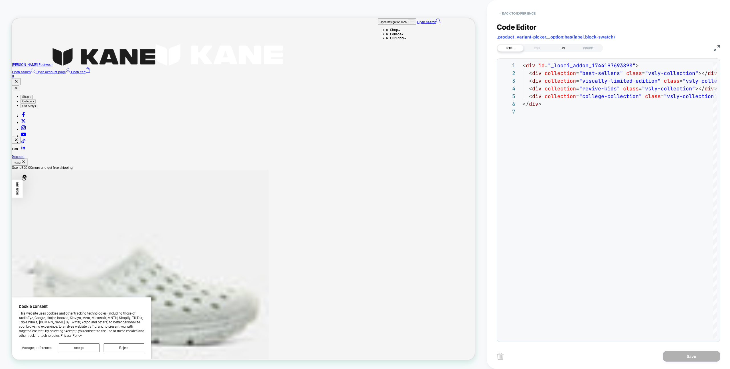
click at [561, 50] on div "JS" at bounding box center [562, 48] width 26 height 7
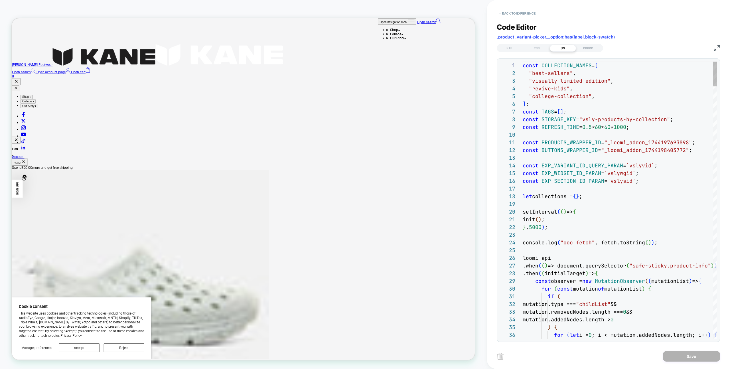
scroll to position [77, 0]
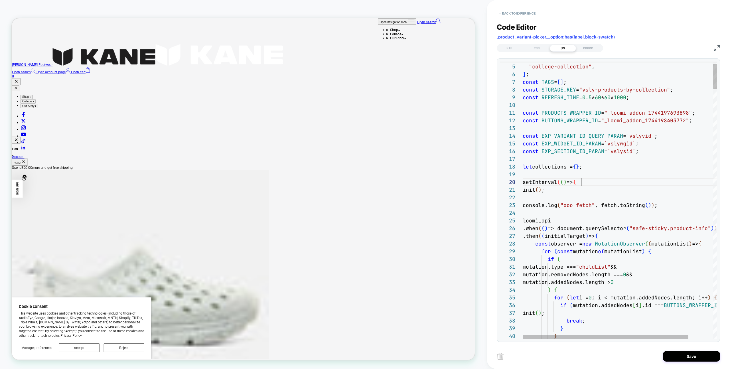
click at [594, 182] on div "setInterval ( ( ) => {" at bounding box center [633, 182] width 223 height 8
type textarea "**********"
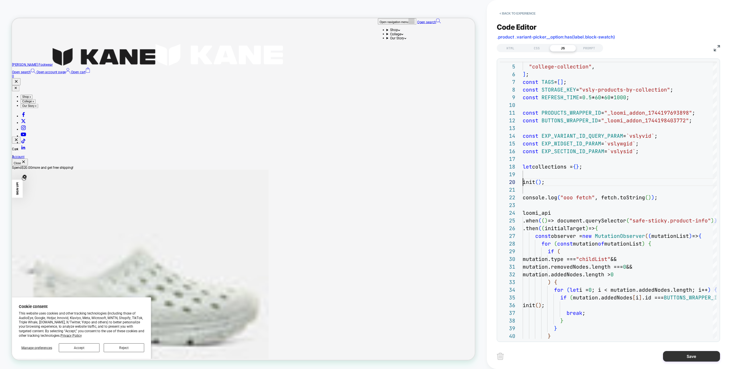
click at [667, 356] on button "Save" at bounding box center [691, 356] width 57 height 11
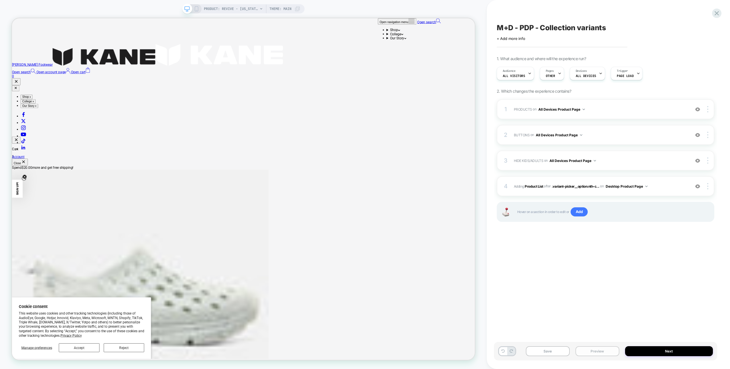
click at [601, 348] on button "Preview" at bounding box center [597, 351] width 44 height 10
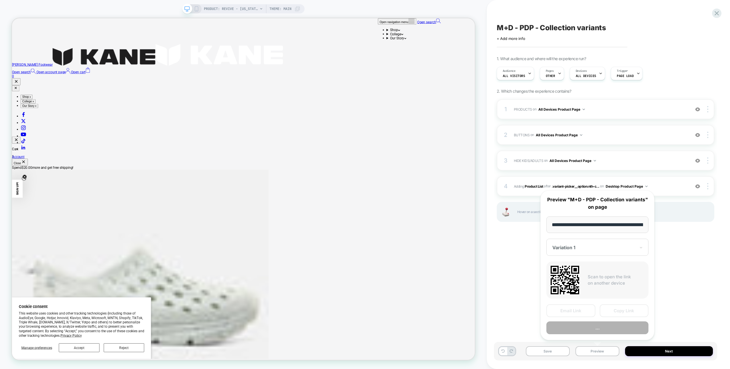
scroll to position [0, 71]
click at [598, 326] on button "Preview" at bounding box center [597, 327] width 102 height 13
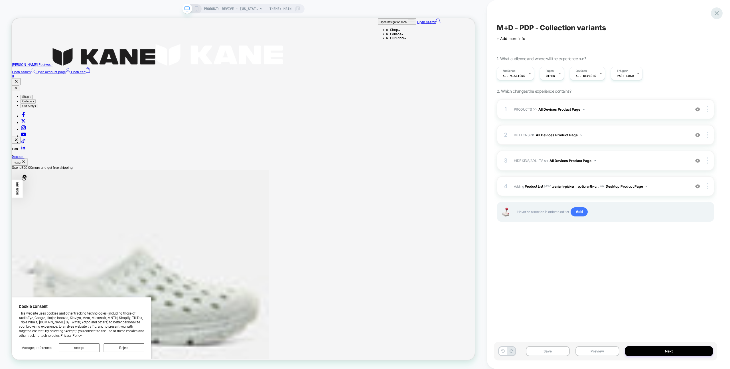
click at [718, 15] on icon at bounding box center [716, 13] width 4 height 4
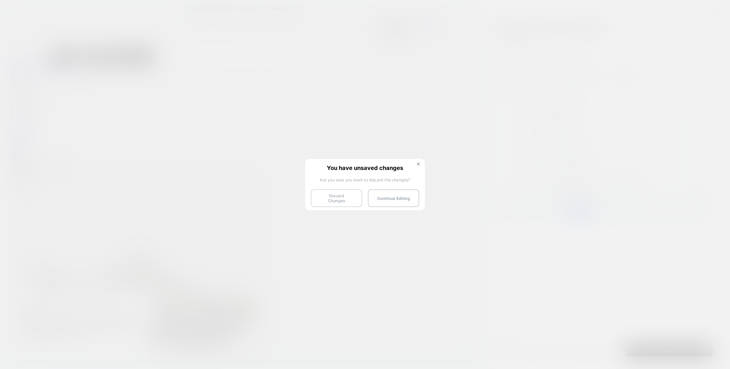
click at [338, 197] on button "Discard Changes" at bounding box center [336, 198] width 51 height 18
